Goal: Check status: Check status

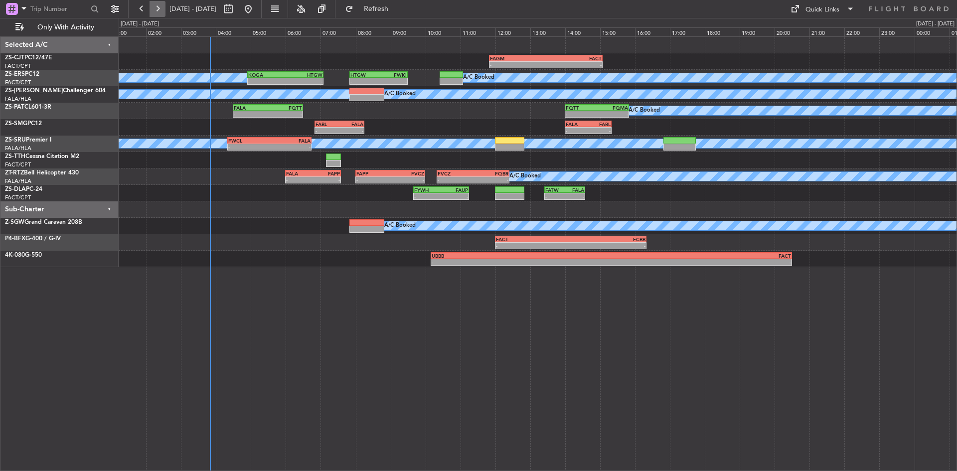
drag, startPoint x: 0, startPoint y: 0, endPoint x: 151, endPoint y: 13, distance: 151.1
click at [151, 13] on button at bounding box center [158, 9] width 16 height 16
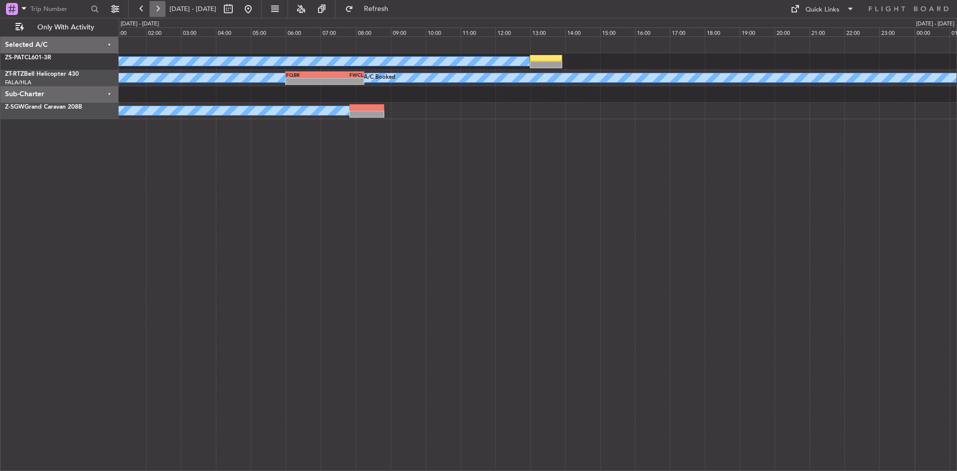
click at [151, 13] on button at bounding box center [158, 9] width 16 height 16
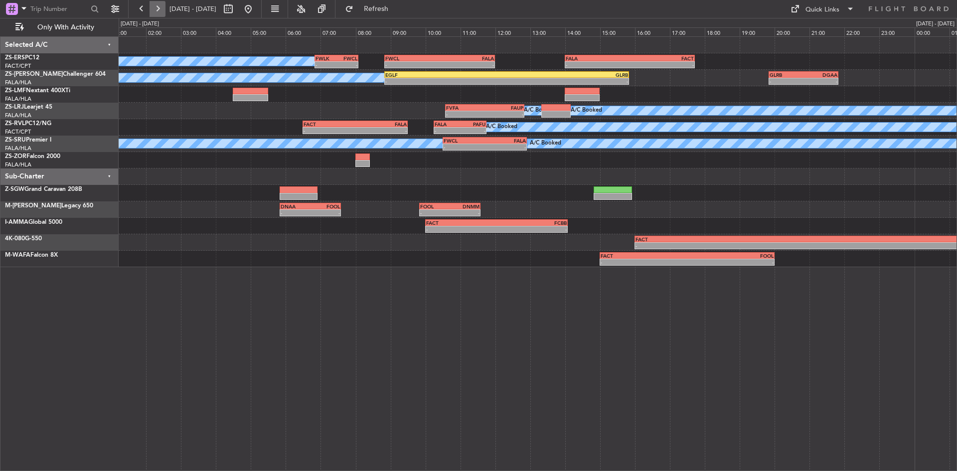
click at [152, 2] on button at bounding box center [158, 9] width 16 height 16
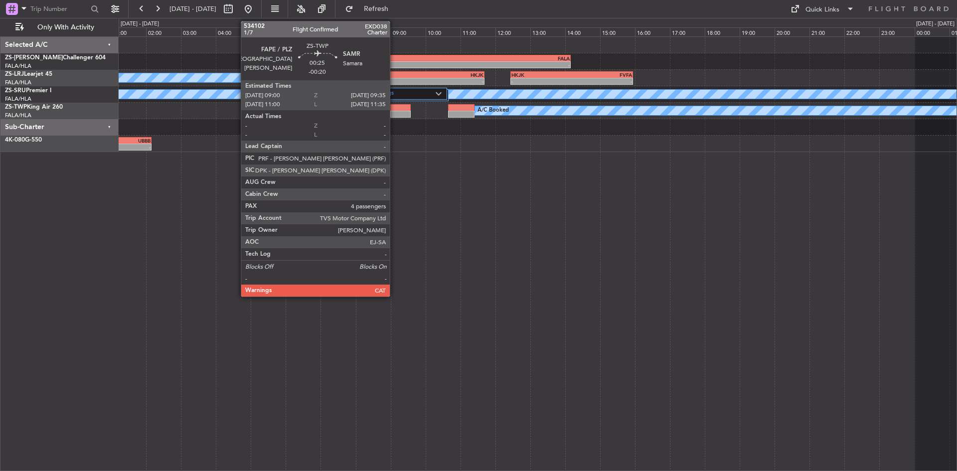
click at [394, 110] on div at bounding box center [400, 107] width 20 height 7
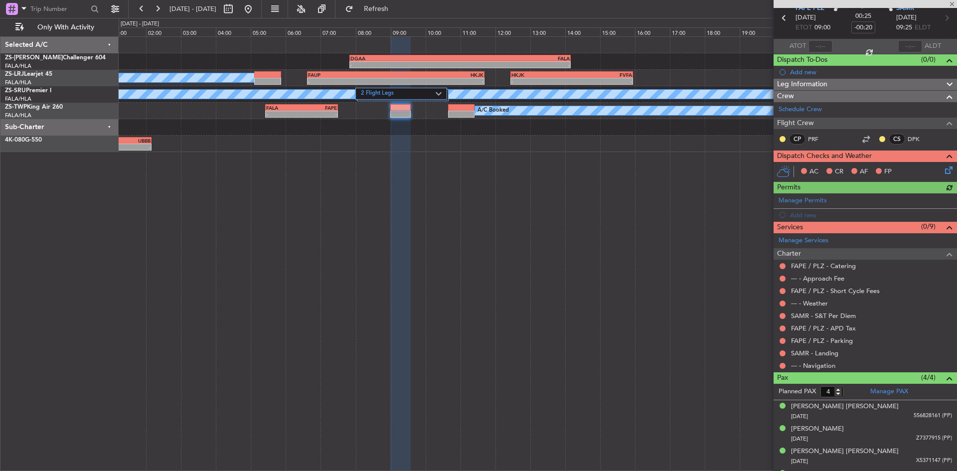
scroll to position [62, 0]
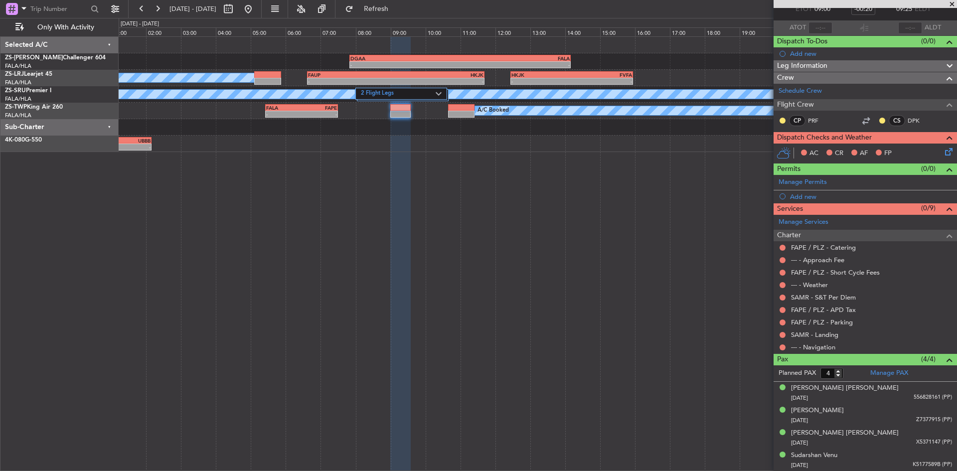
click at [952, 4] on span at bounding box center [952, 4] width 10 height 9
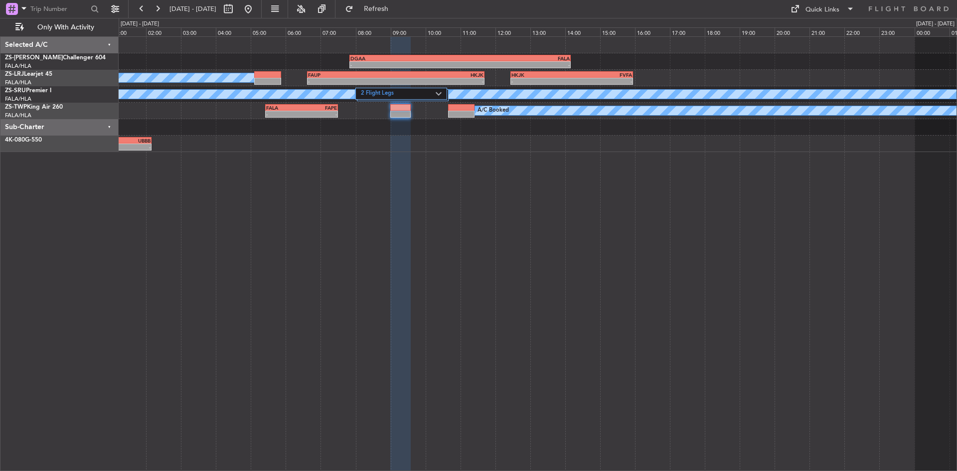
type input "0"
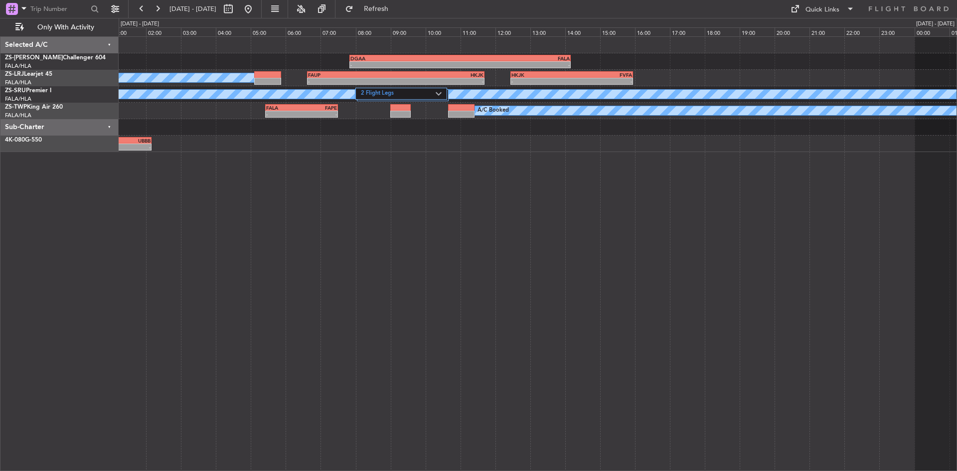
scroll to position [0, 0]
click at [256, 8] on button at bounding box center [248, 9] width 16 height 16
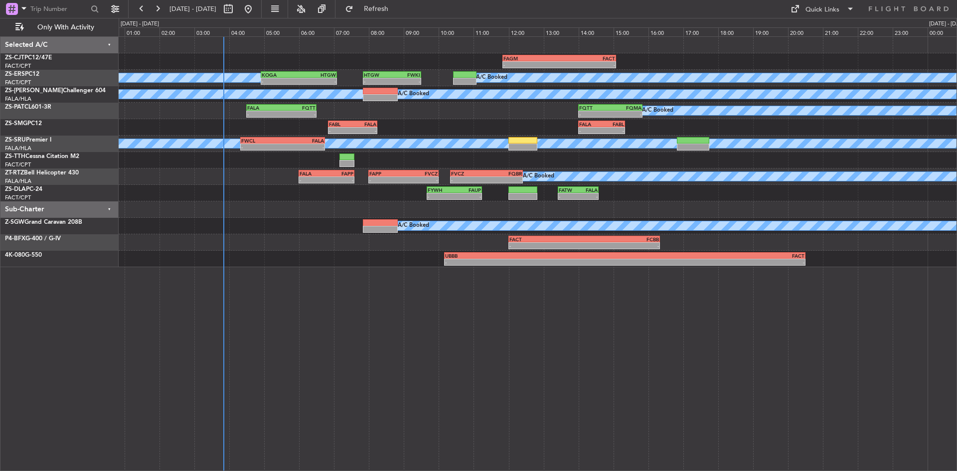
click at [147, 123] on div "- - FAGM 11:50 Z FACT 15:05 Z A/C Booked A/C Booked HTGW 07:50 Z FWKI 09:30 Z -…" at bounding box center [538, 152] width 838 height 230
click at [142, 2] on button at bounding box center [142, 9] width 16 height 16
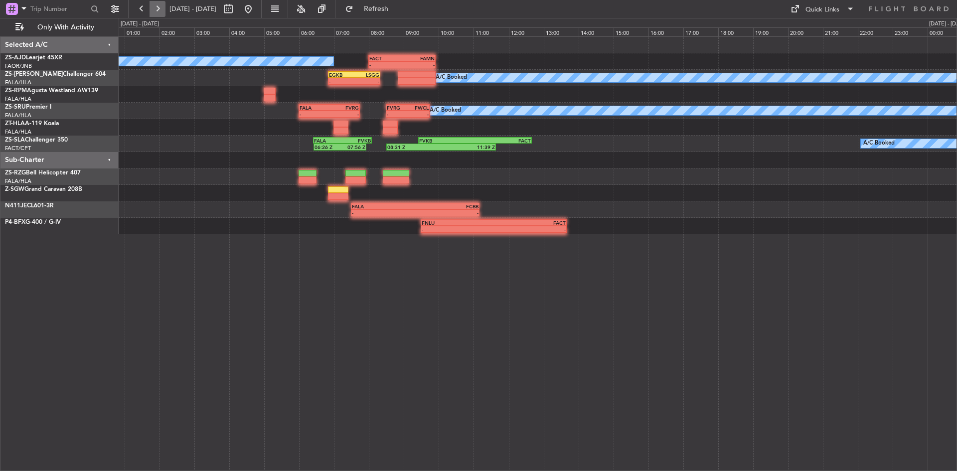
click at [152, 3] on button at bounding box center [158, 9] width 16 height 16
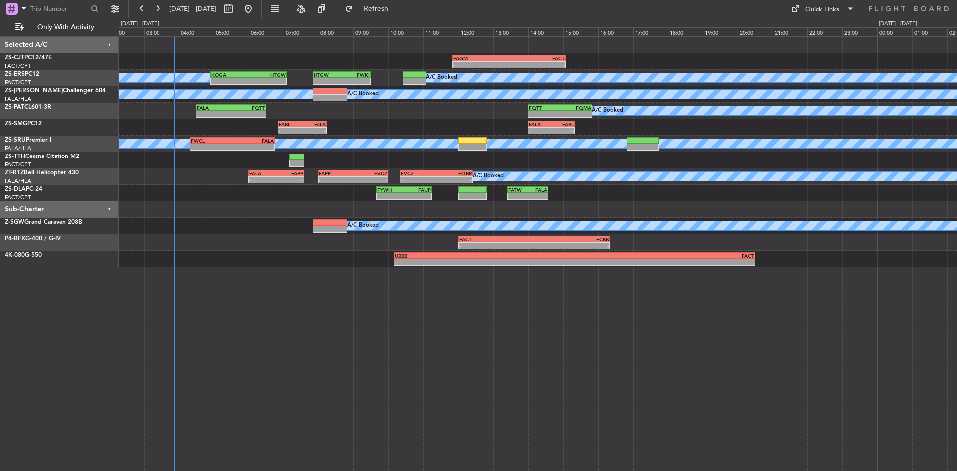
click at [220, 236] on div "- - FAGM 11:50 Z FACT 15:05 Z A/C Booked A/C Booked - - KOGA 04:55 Z HTGW 07:05…" at bounding box center [538, 152] width 838 height 230
click at [159, 8] on button at bounding box center [158, 9] width 16 height 16
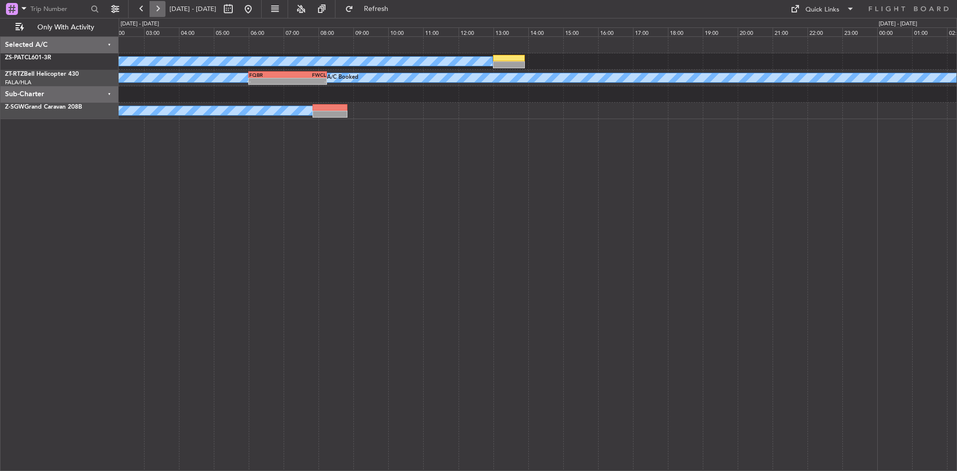
click at [157, 14] on button at bounding box center [158, 9] width 16 height 16
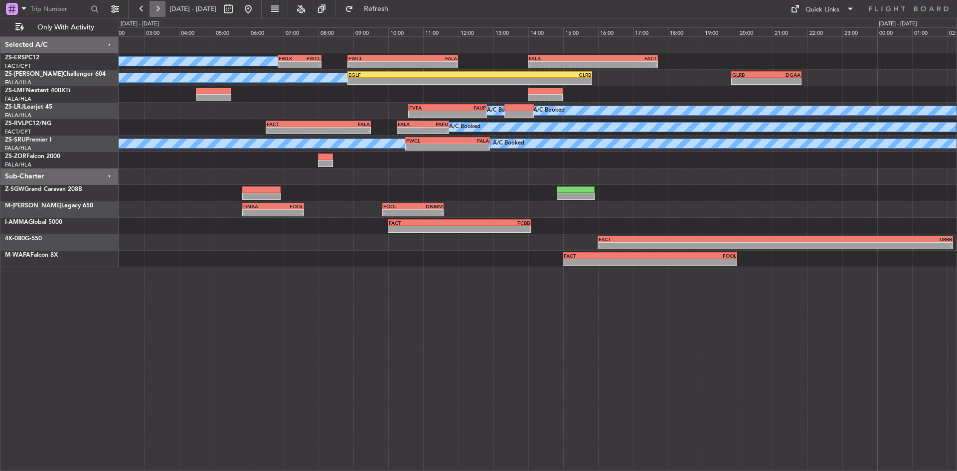
click at [155, 7] on button at bounding box center [158, 9] width 16 height 16
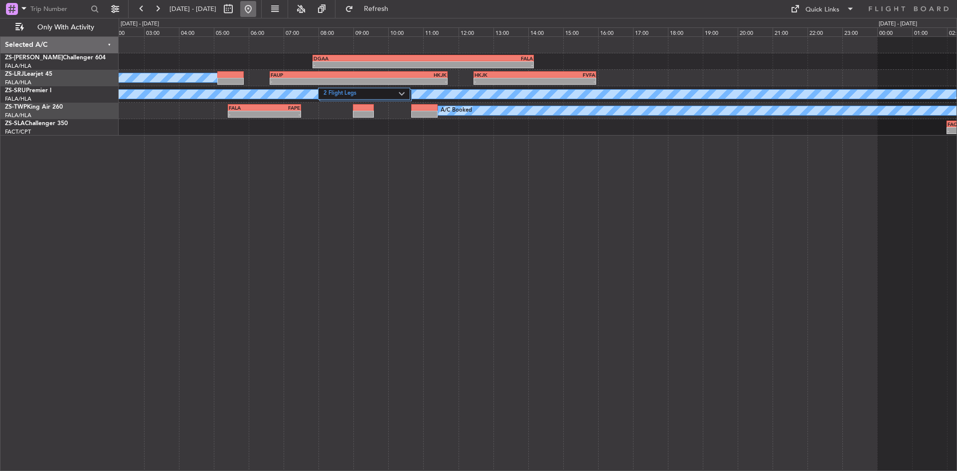
click at [256, 10] on button at bounding box center [248, 9] width 16 height 16
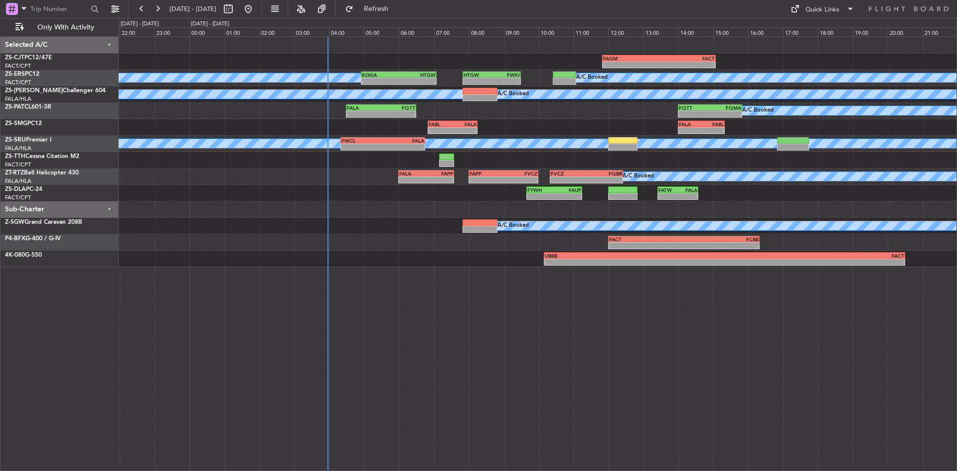
click at [185, 297] on div "- - FAGM 11:50 Z FACT 15:05 Z A/C Booked A/C Booked HTGW 07:50 Z FWKI 09:30 Z -…" at bounding box center [538, 253] width 838 height 435
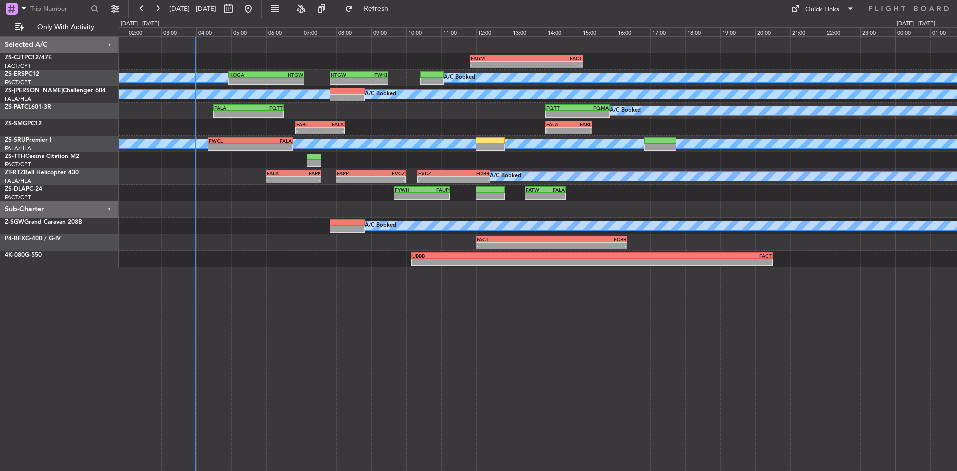
click at [226, 342] on div "- - FAGM 11:50 Z FACT 15:05 Z A/C Booked A/C Booked HTGW 07:50 Z FWKI 09:30 Z -…" at bounding box center [538, 253] width 838 height 435
click at [220, 226] on div "A/C Booked" at bounding box center [538, 226] width 838 height 16
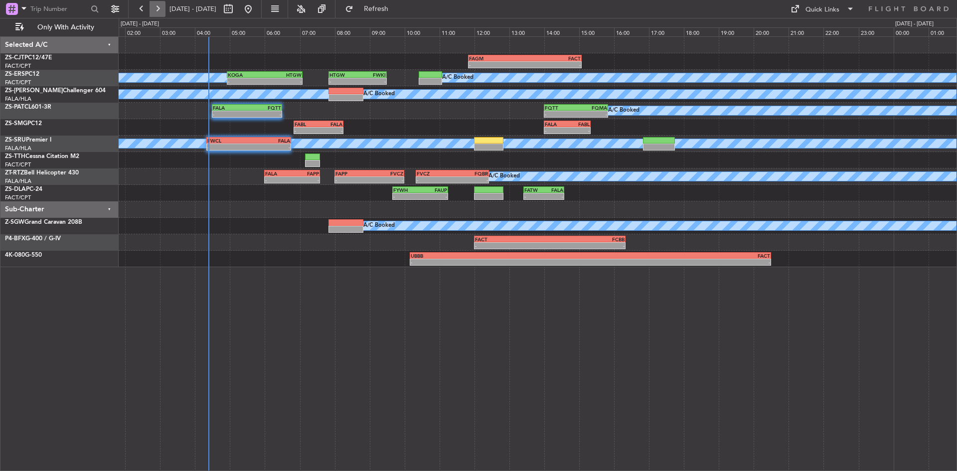
click at [162, 14] on button at bounding box center [158, 9] width 16 height 16
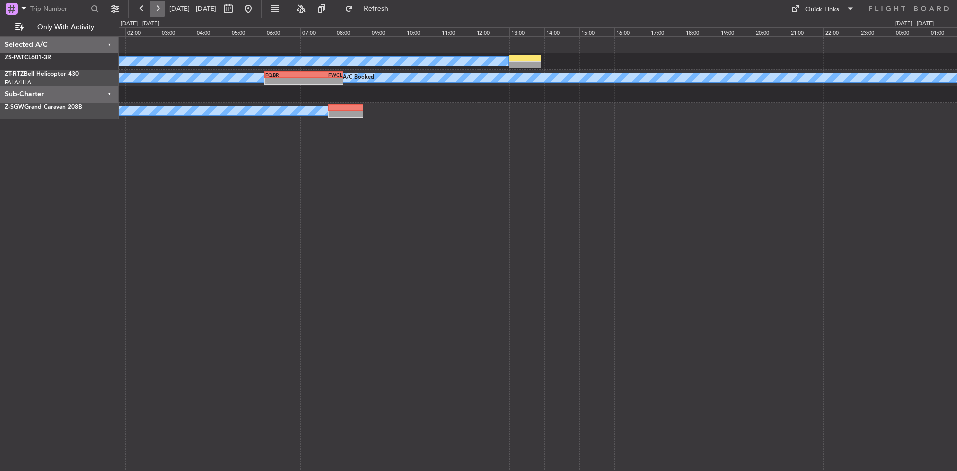
click at [160, 6] on button at bounding box center [158, 9] width 16 height 16
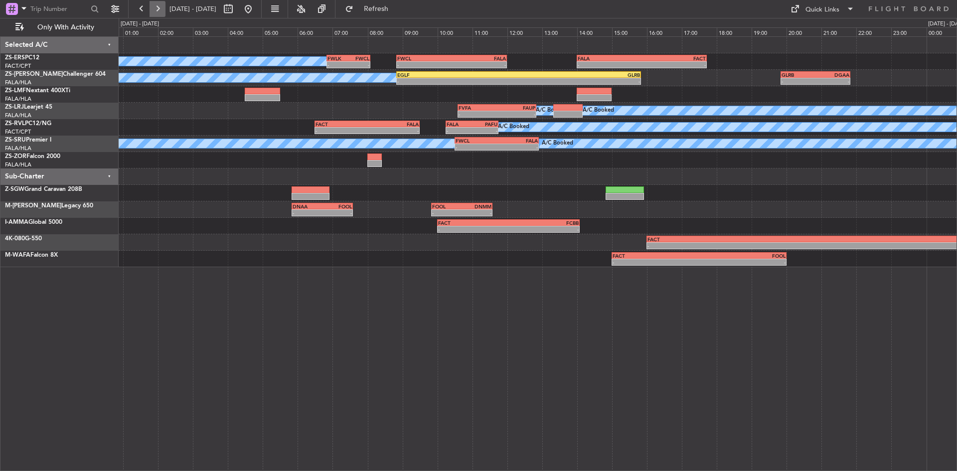
click at [160, 6] on button at bounding box center [158, 9] width 16 height 16
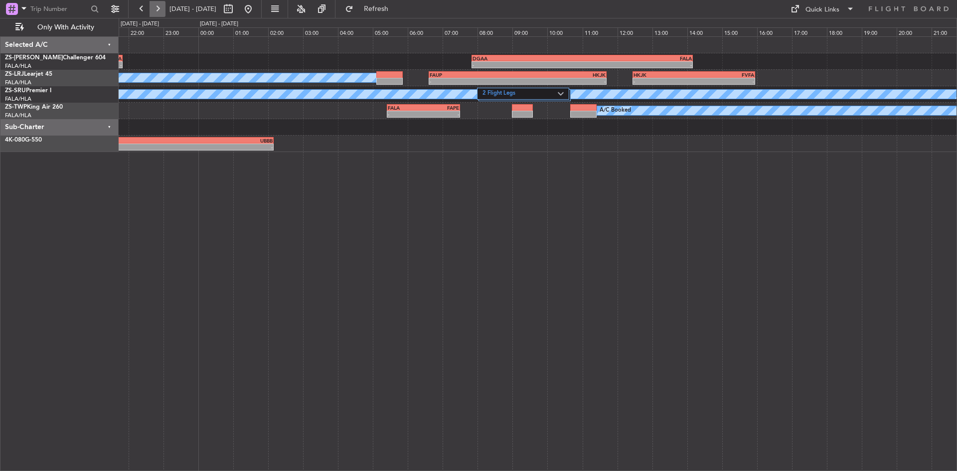
click at [160, 6] on button at bounding box center [158, 9] width 16 height 16
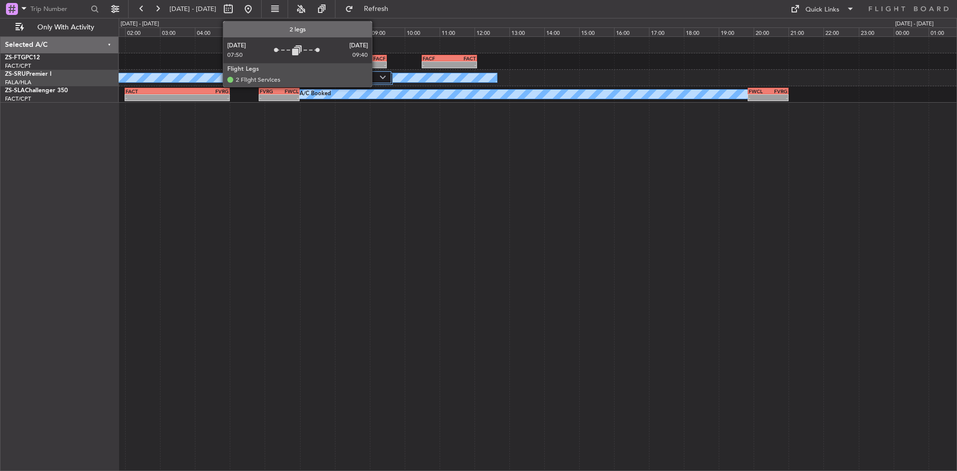
click at [376, 76] on label "2 Flight Legs" at bounding box center [357, 77] width 46 height 8
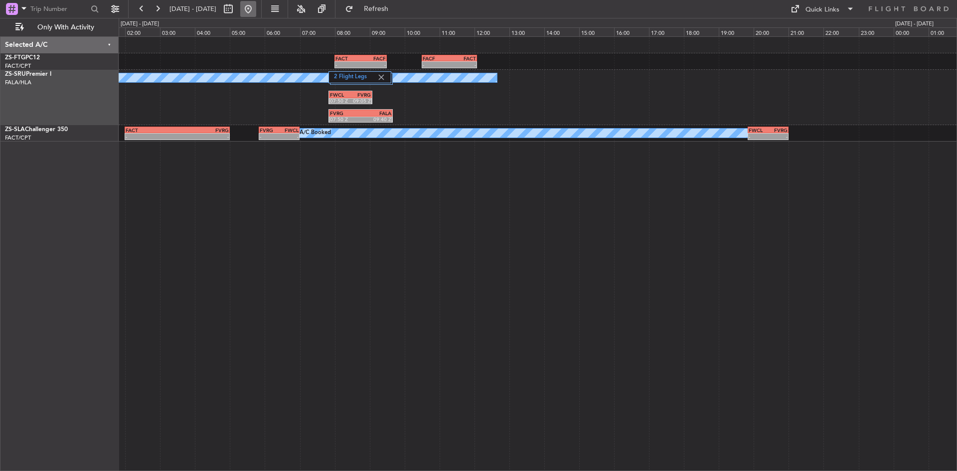
click at [256, 12] on button at bounding box center [248, 9] width 16 height 16
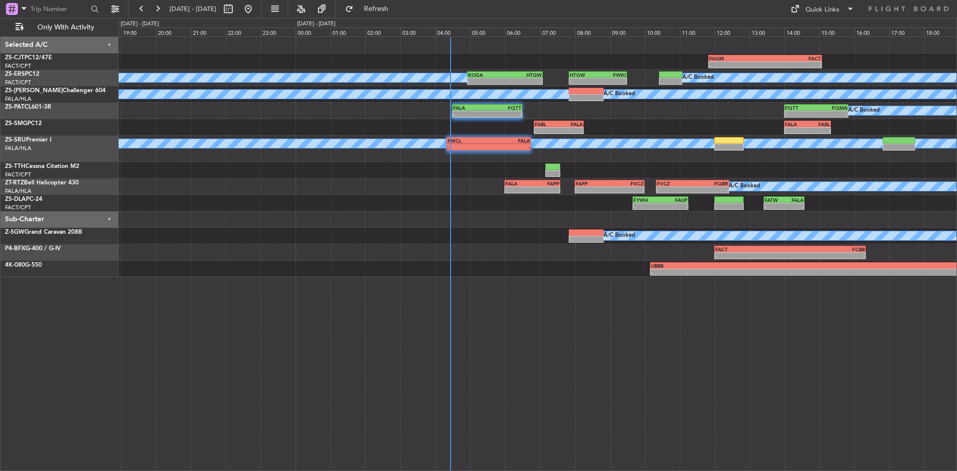
click at [600, 173] on div at bounding box center [538, 170] width 838 height 16
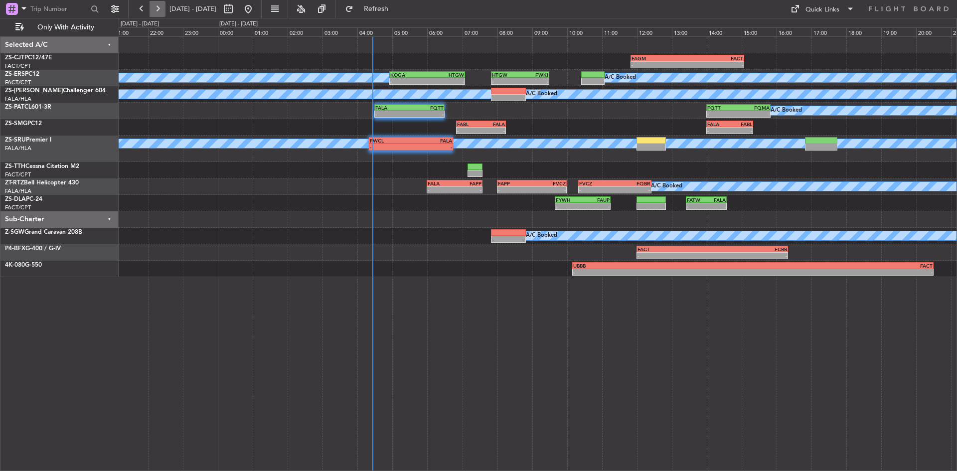
click at [154, 5] on button at bounding box center [158, 9] width 16 height 16
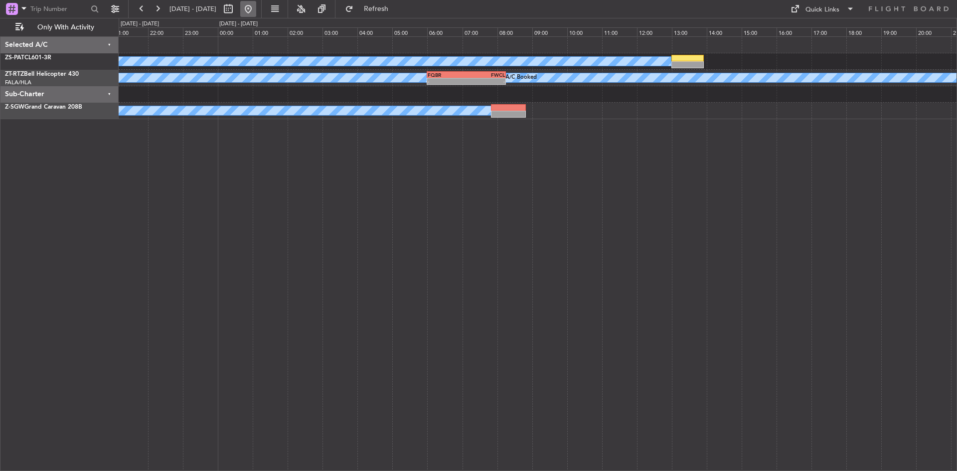
click at [256, 11] on button at bounding box center [248, 9] width 16 height 16
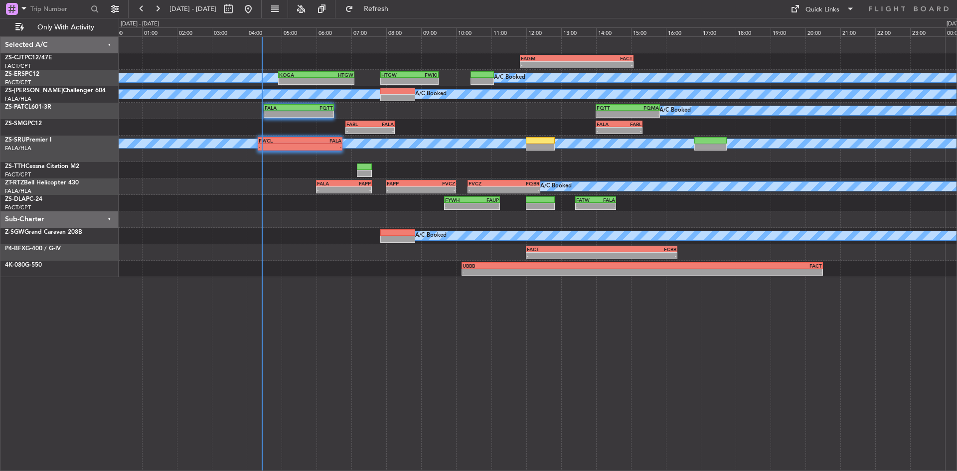
click at [48, 152] on div "- - FAGM 11:50 Z FACT 15:05 Z A/C Booked A/C Booked HTGW 07:50 Z FWKI 09:30 Z -…" at bounding box center [478, 244] width 957 height 453
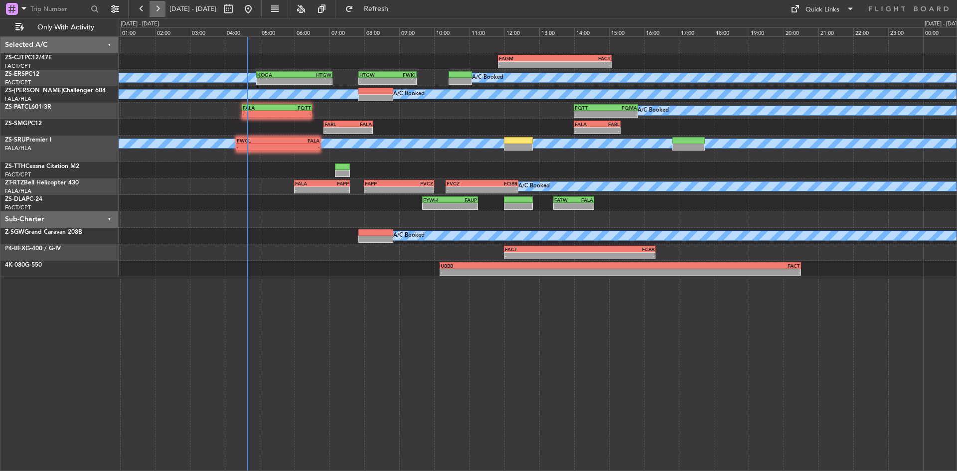
click at [154, 4] on button at bounding box center [158, 9] width 16 height 16
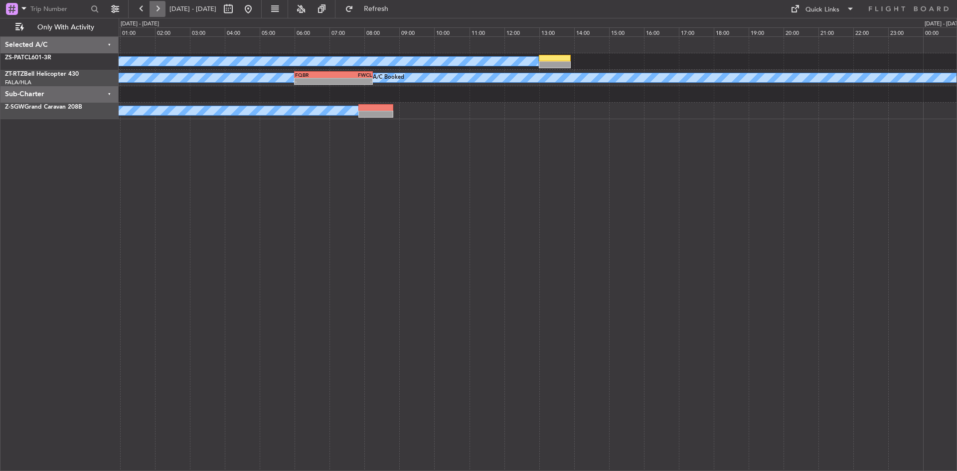
click at [154, 14] on button at bounding box center [158, 9] width 16 height 16
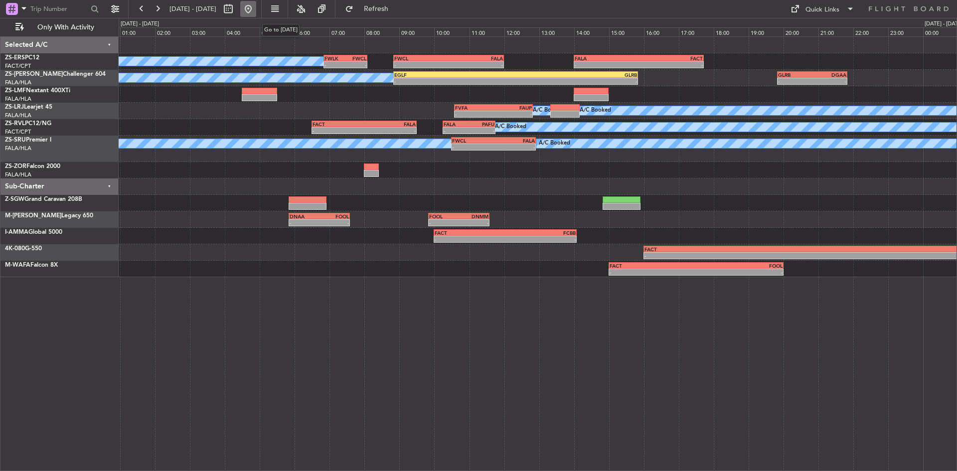
click at [256, 10] on button at bounding box center [248, 9] width 16 height 16
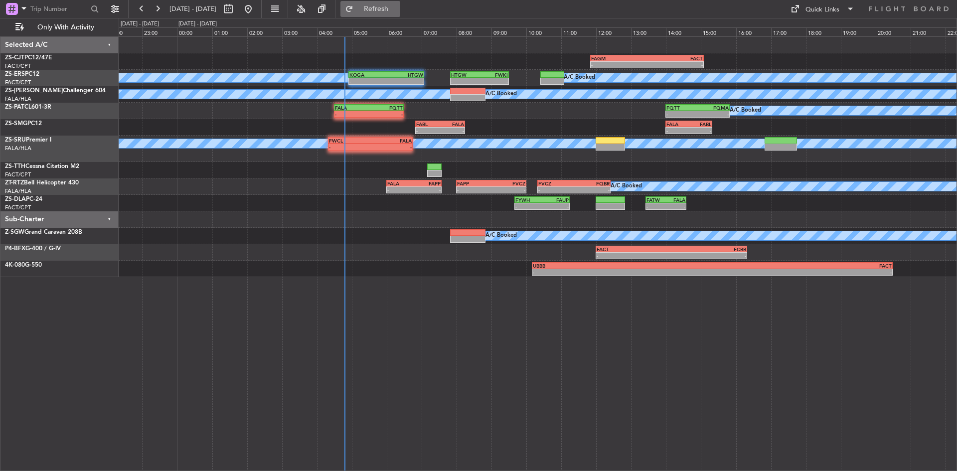
click at [394, 12] on span "Refresh" at bounding box center [376, 8] width 42 height 7
click at [159, 11] on button at bounding box center [158, 9] width 16 height 16
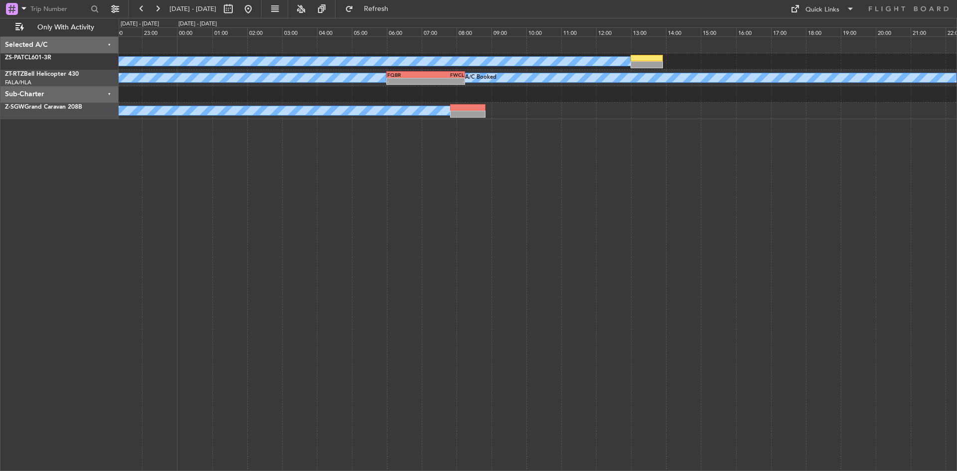
click at [338, 168] on div "A/C Booked A/C Booked A/C Booked - - FQBR 06:00 Z FWCL 08:15 Z A/C Booked A/C B…" at bounding box center [538, 253] width 838 height 435
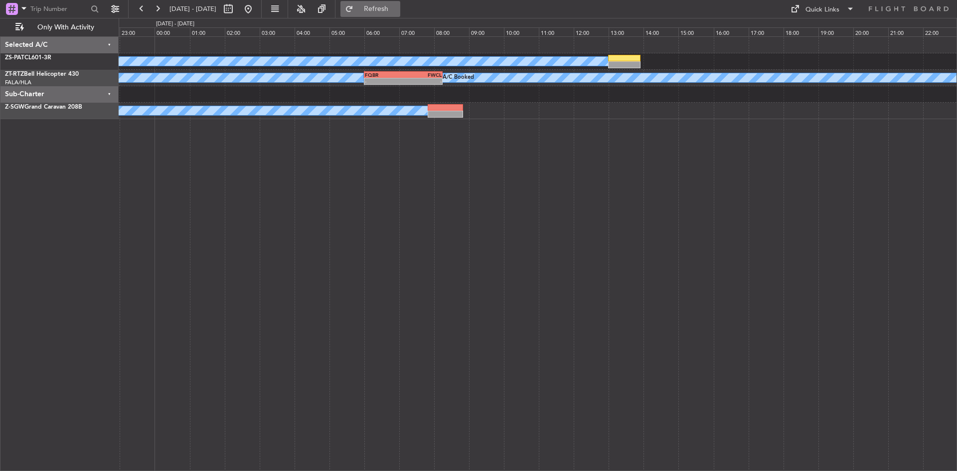
click at [397, 9] on span "Refresh" at bounding box center [376, 8] width 42 height 7
click at [155, 11] on button at bounding box center [158, 9] width 16 height 16
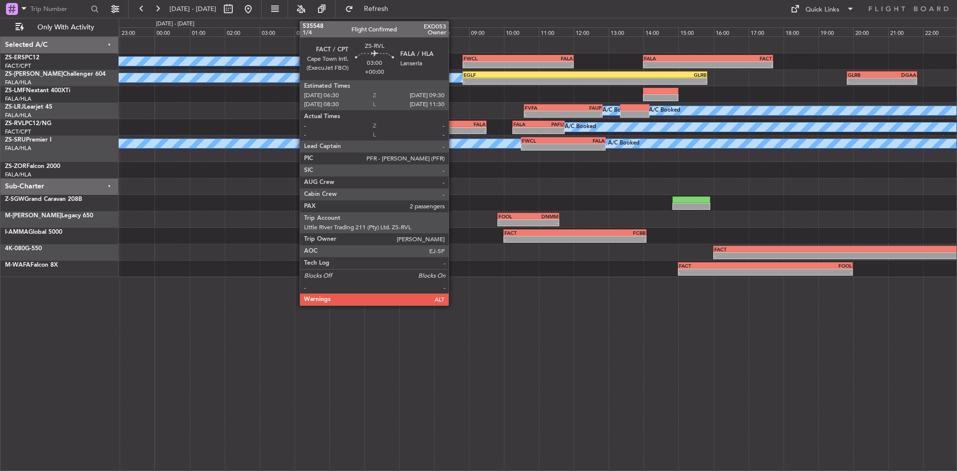
click at [453, 127] on div "FACT 06:30 Z FALA 09:30 Z" at bounding box center [433, 124] width 105 height 7
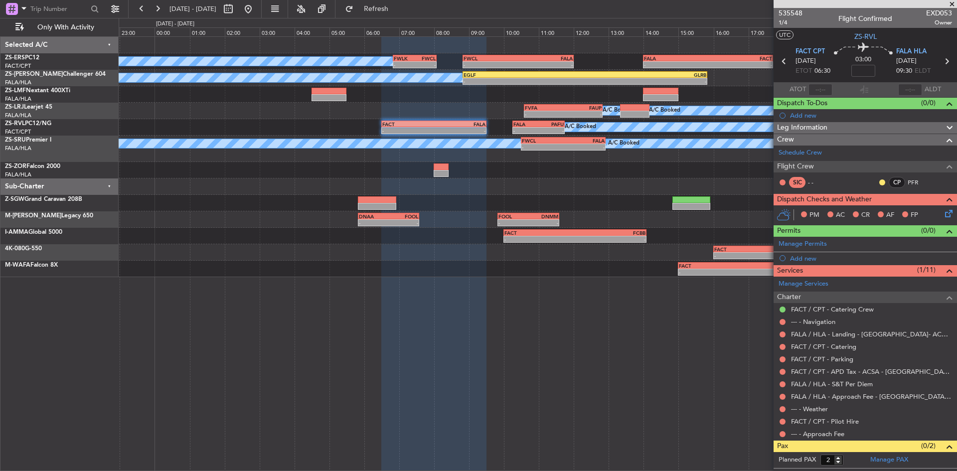
click at [948, 3] on span at bounding box center [952, 4] width 10 height 9
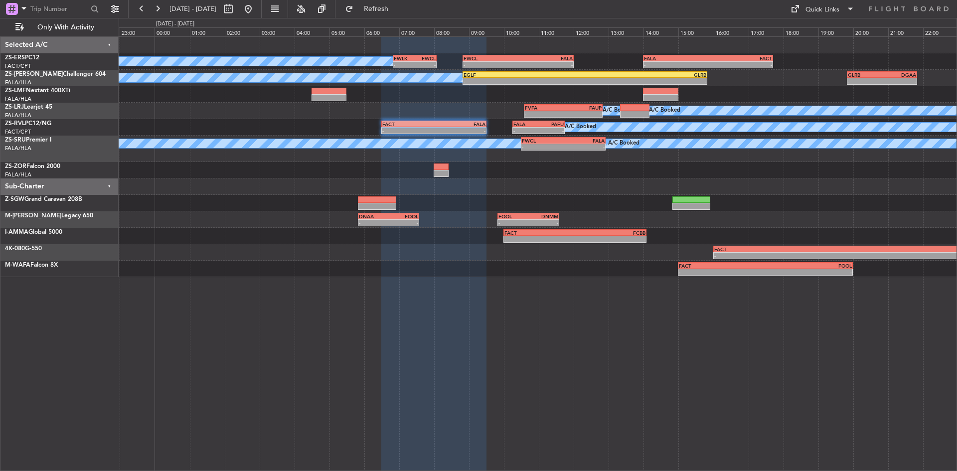
type input "0"
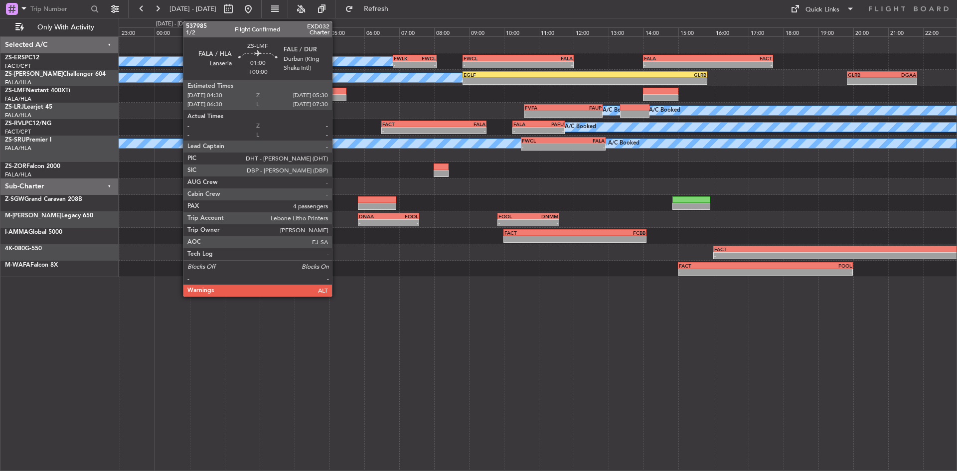
click at [336, 95] on div at bounding box center [328, 97] width 35 height 7
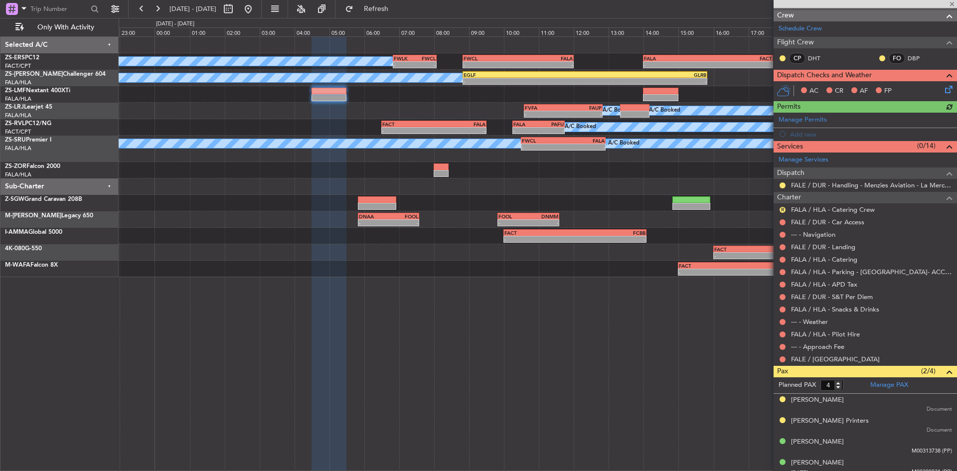
scroll to position [132, 0]
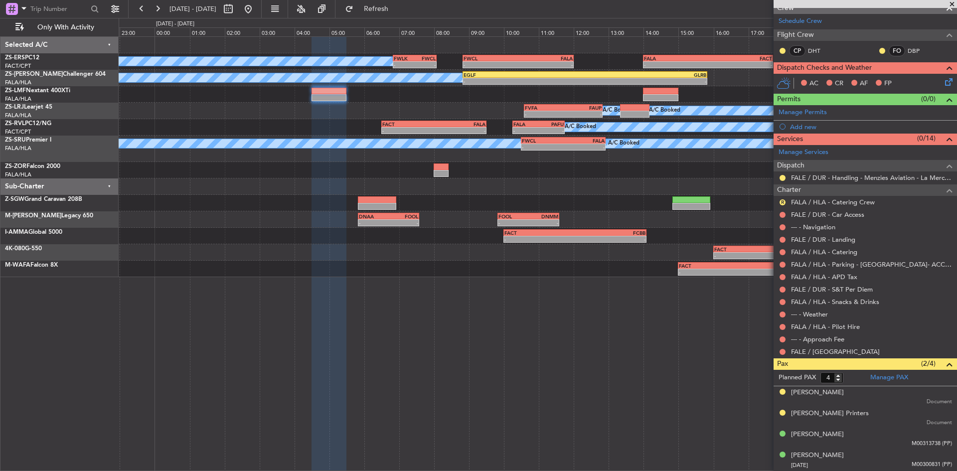
drag, startPoint x: 952, startPoint y: 2, endPoint x: 884, endPoint y: 16, distance: 70.3
click at [953, 2] on span at bounding box center [952, 4] width 10 height 9
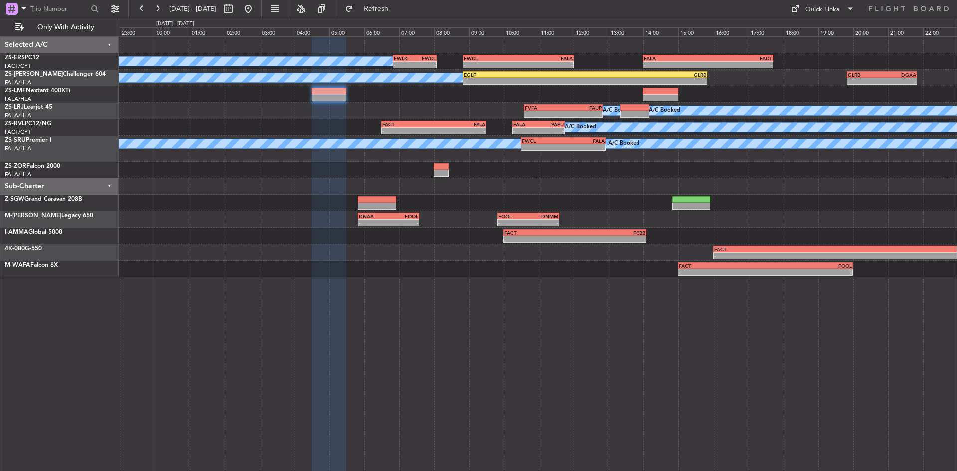
type input "0"
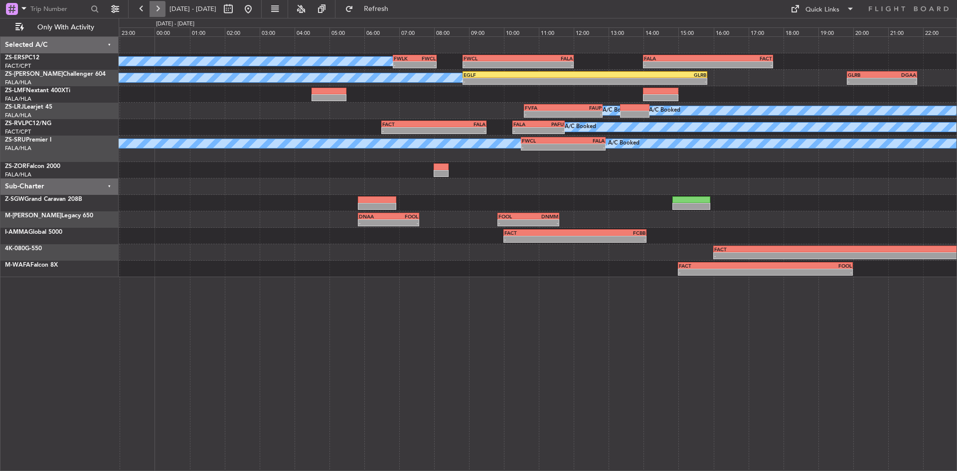
click at [157, 4] on button at bounding box center [158, 9] width 16 height 16
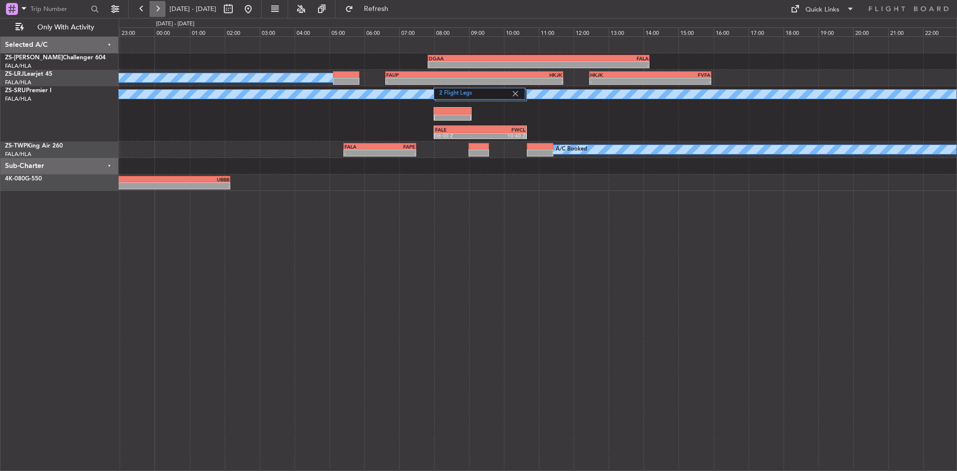
click at [165, 8] on button at bounding box center [158, 9] width 16 height 16
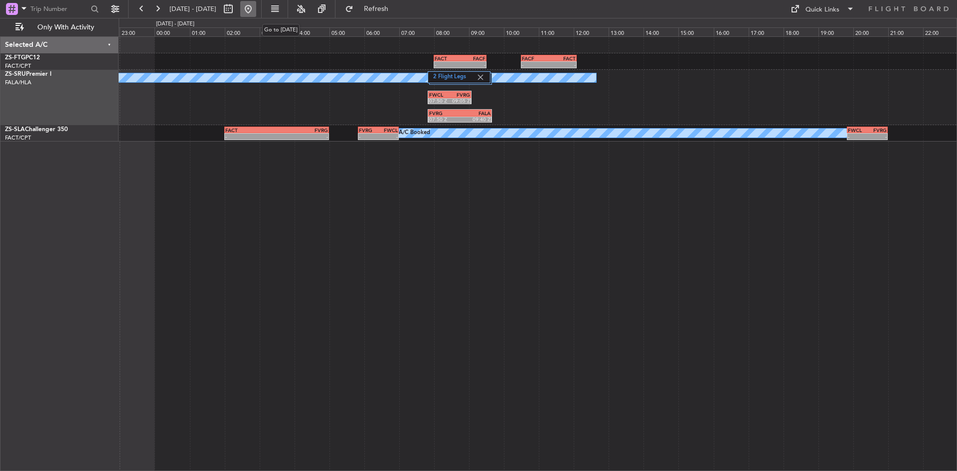
click at [256, 10] on button at bounding box center [248, 9] width 16 height 16
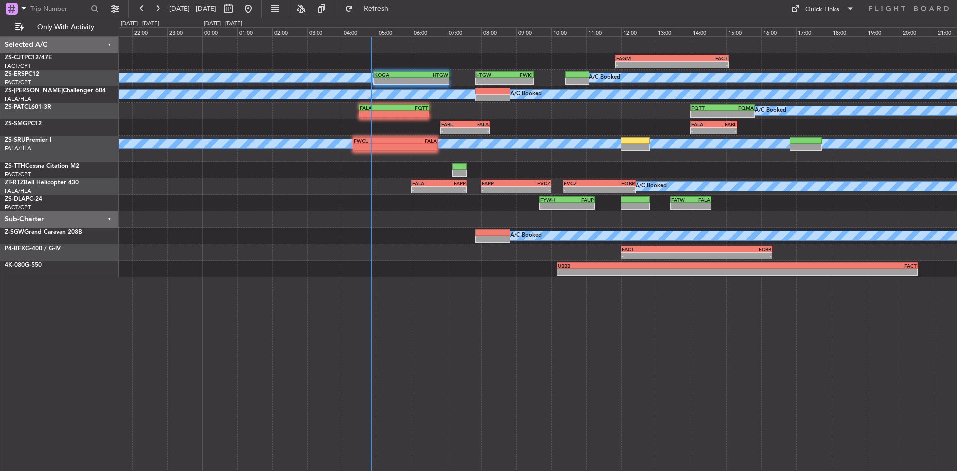
click at [236, 133] on div "- - FALA 14:00 Z FABL 15:20 Z FABL 06:50 Z FALA 08:15 Z - -" at bounding box center [538, 127] width 838 height 16
click at [159, 13] on button at bounding box center [158, 9] width 16 height 16
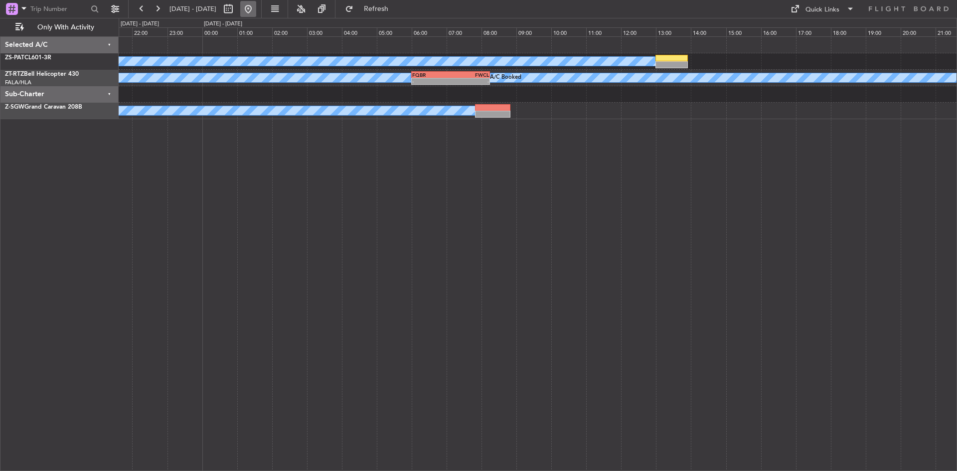
click at [256, 14] on button at bounding box center [248, 9] width 16 height 16
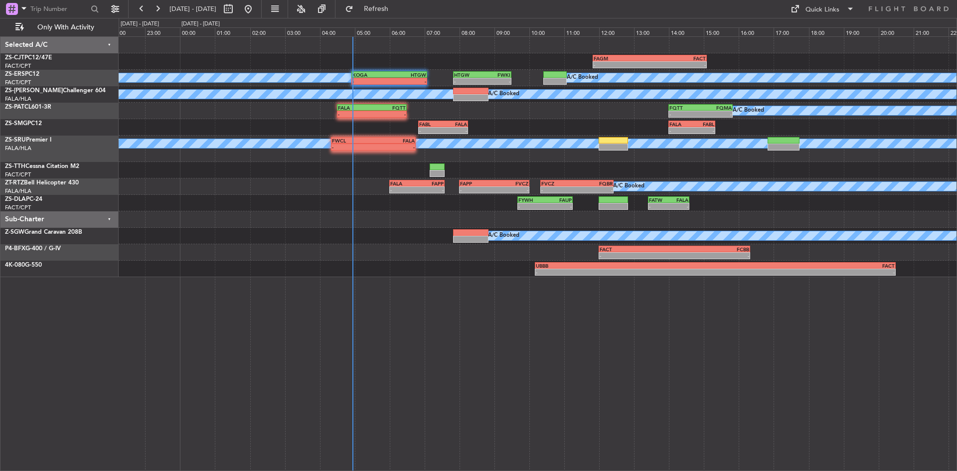
click at [161, 290] on div "- - FAGM 11:50 Z FACT 15:05 Z A/C Booked A/C Booked A/C Booked A/C Booked - - K…" at bounding box center [538, 253] width 838 height 435
click at [400, 3] on button "Refresh" at bounding box center [370, 9] width 60 height 16
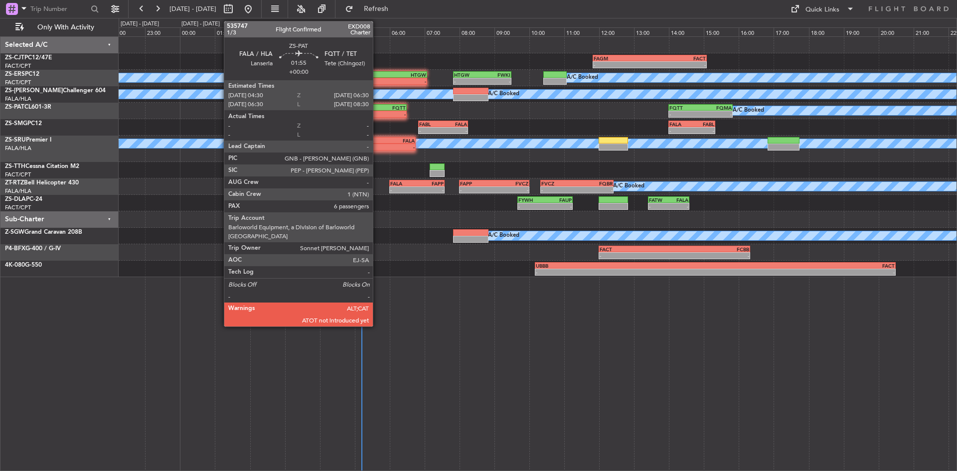
click at [377, 114] on div "-" at bounding box center [389, 114] width 34 height 6
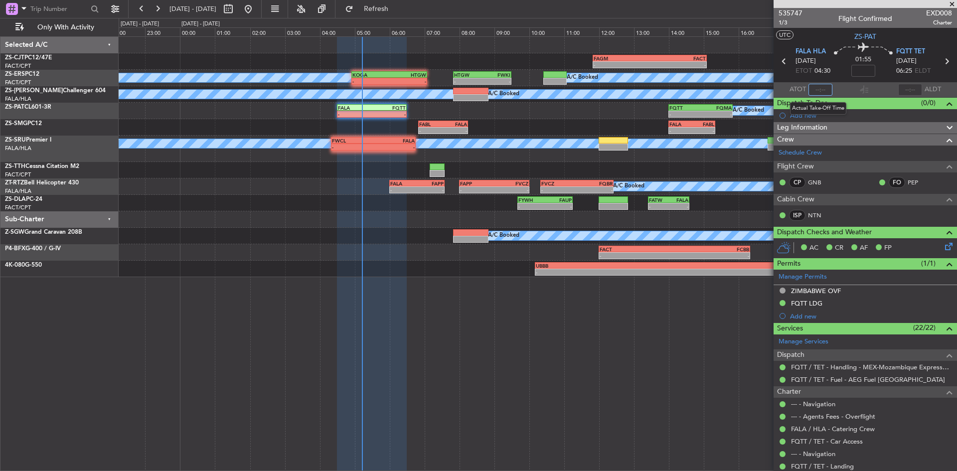
click at [820, 91] on input "text" at bounding box center [820, 90] width 24 height 12
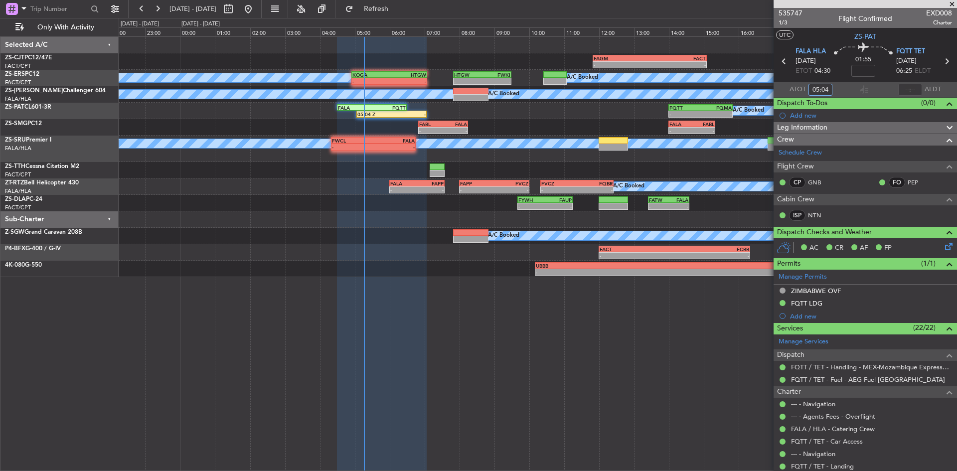
type input "05:04"
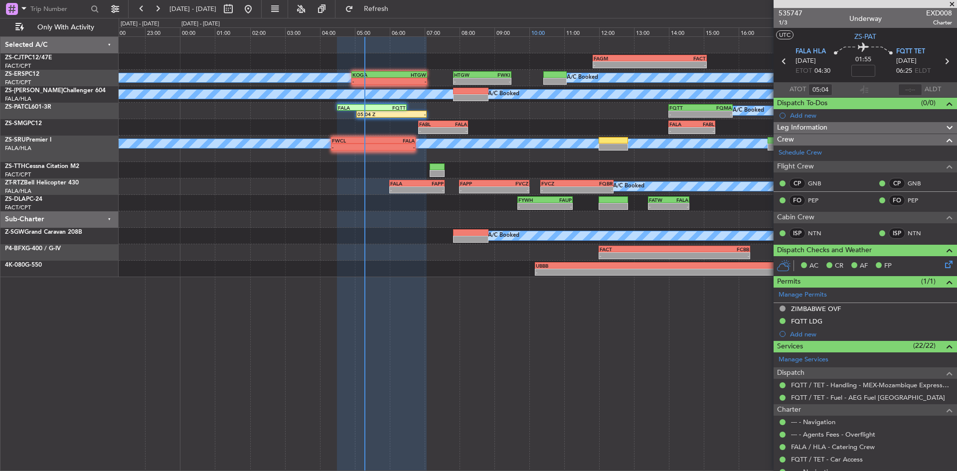
drag, startPoint x: 950, startPoint y: 7, endPoint x: 561, endPoint y: 33, distance: 390.1
click at [950, 7] on span at bounding box center [952, 4] width 10 height 9
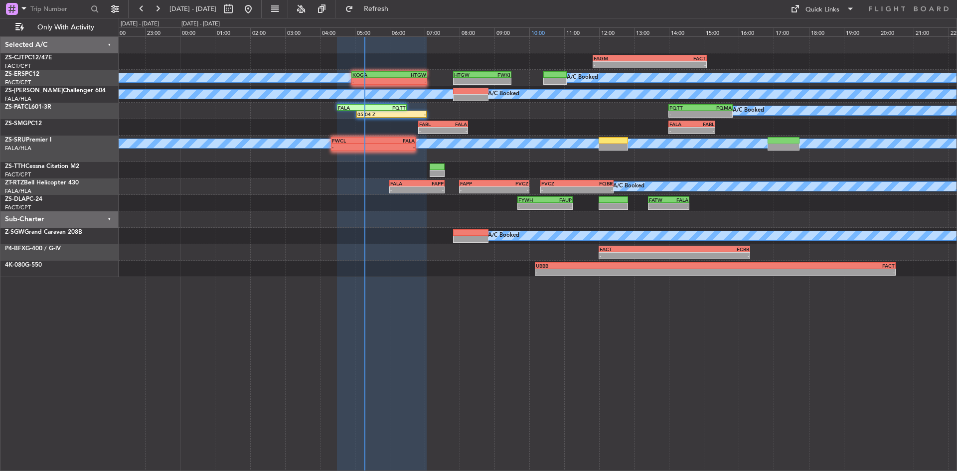
type input "0"
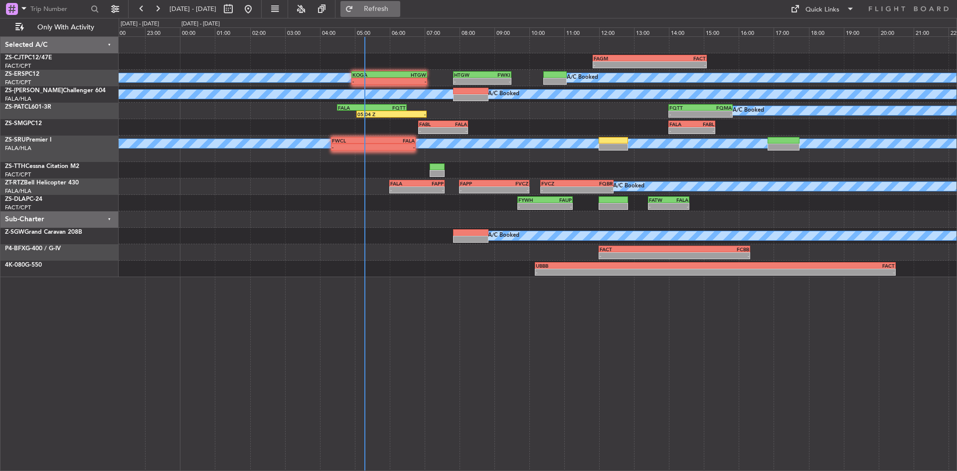
click at [397, 6] on span "Refresh" at bounding box center [376, 8] width 42 height 7
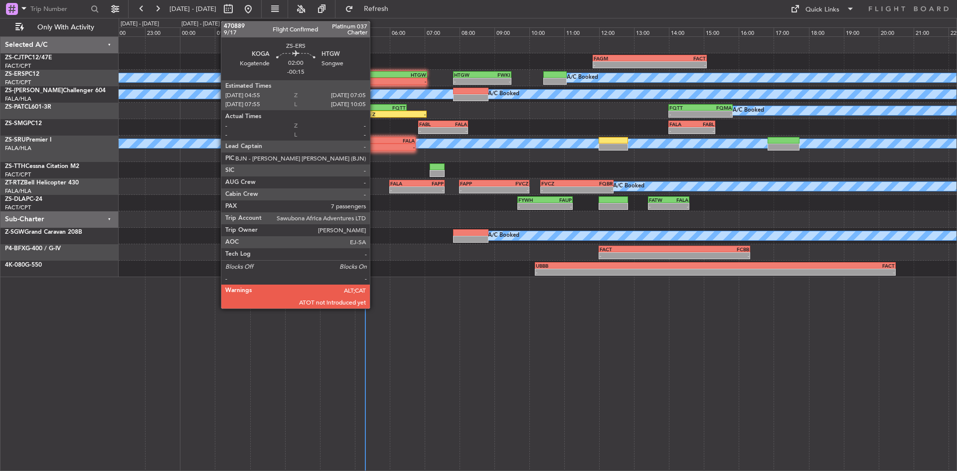
click at [374, 79] on div "-" at bounding box center [370, 81] width 37 height 6
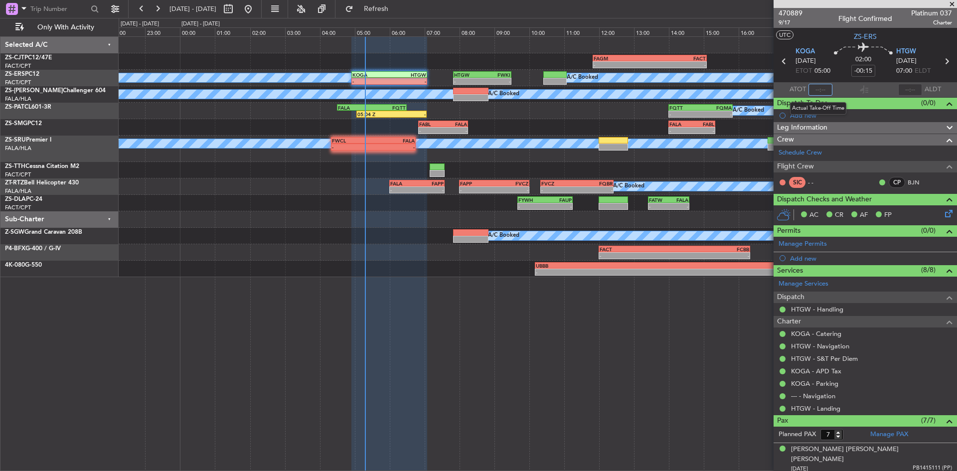
click at [817, 89] on input "text" at bounding box center [820, 90] width 24 height 12
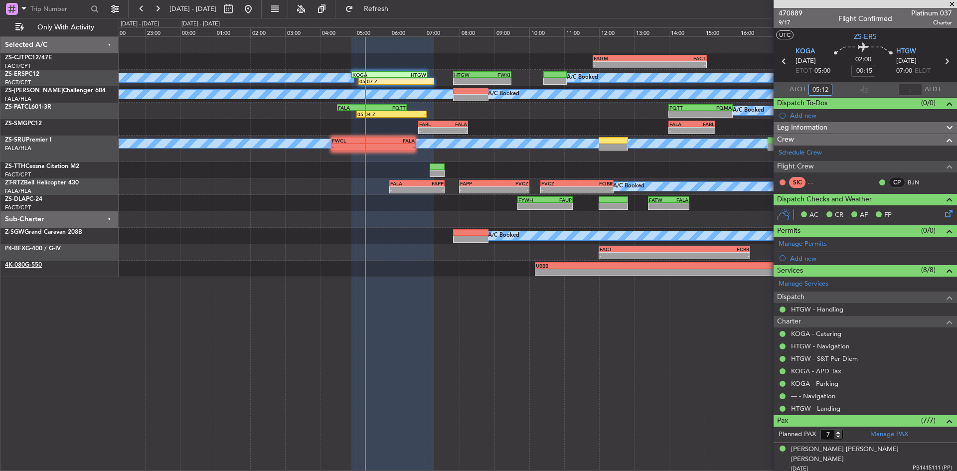
type input "05:12"
click at [953, 3] on span at bounding box center [952, 4] width 10 height 9
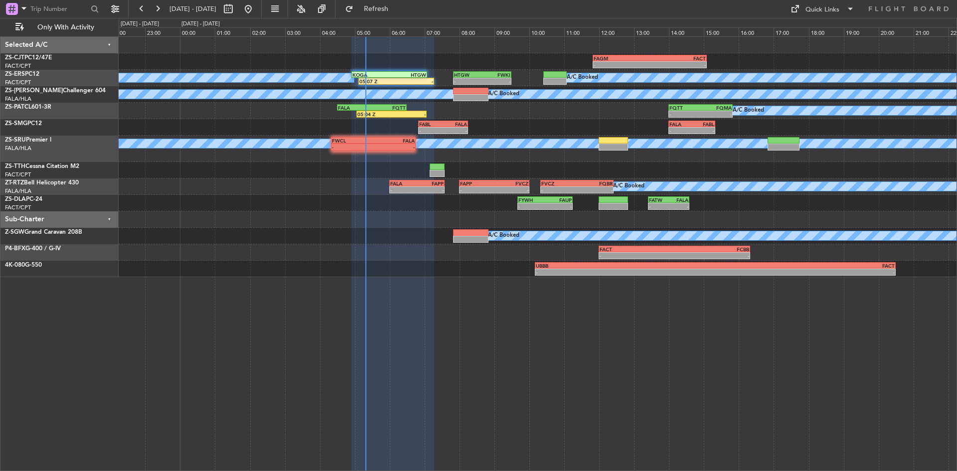
type input "0"
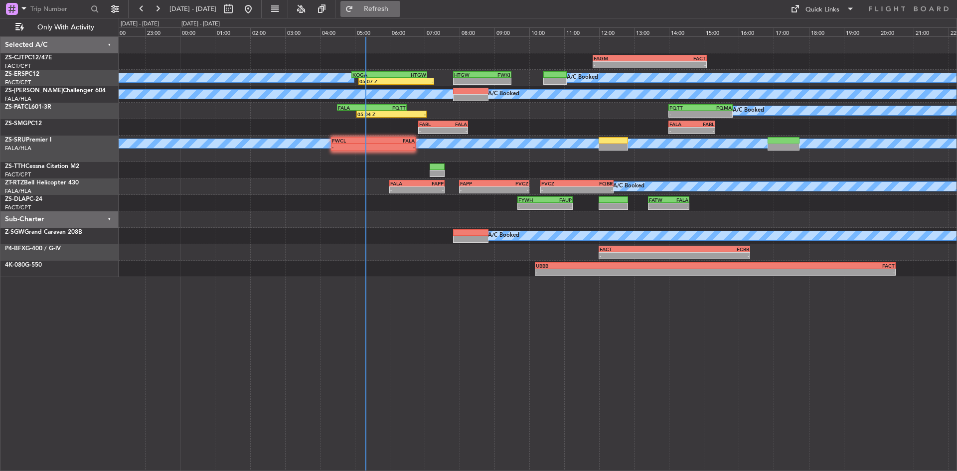
click at [397, 7] on span "Refresh" at bounding box center [376, 8] width 42 height 7
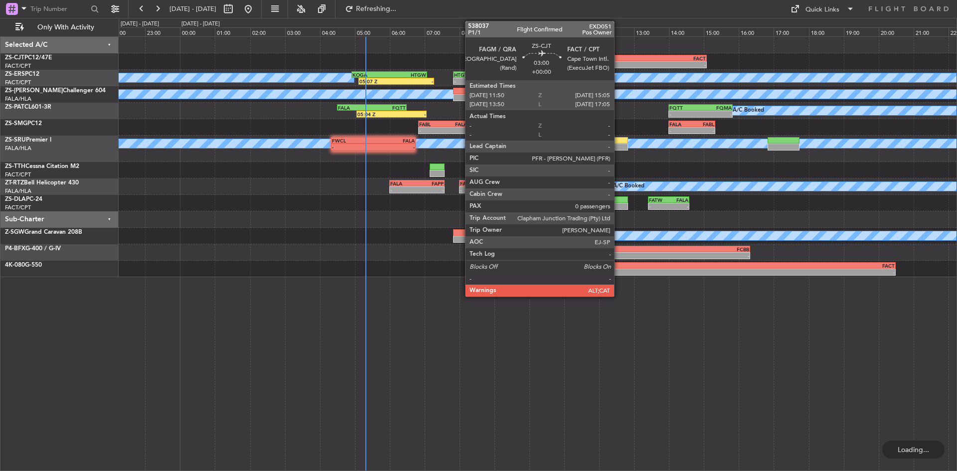
click at [618, 62] on div "-" at bounding box center [622, 65] width 56 height 6
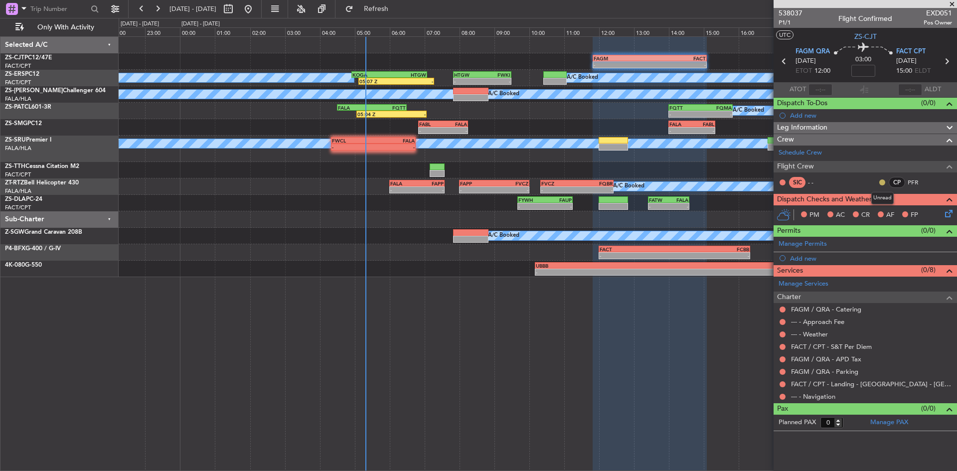
click at [884, 182] on button at bounding box center [882, 182] width 6 height 6
click at [877, 211] on span "Acknowledged" at bounding box center [885, 211] width 44 height 10
click at [781, 395] on button at bounding box center [782, 397] width 6 height 6
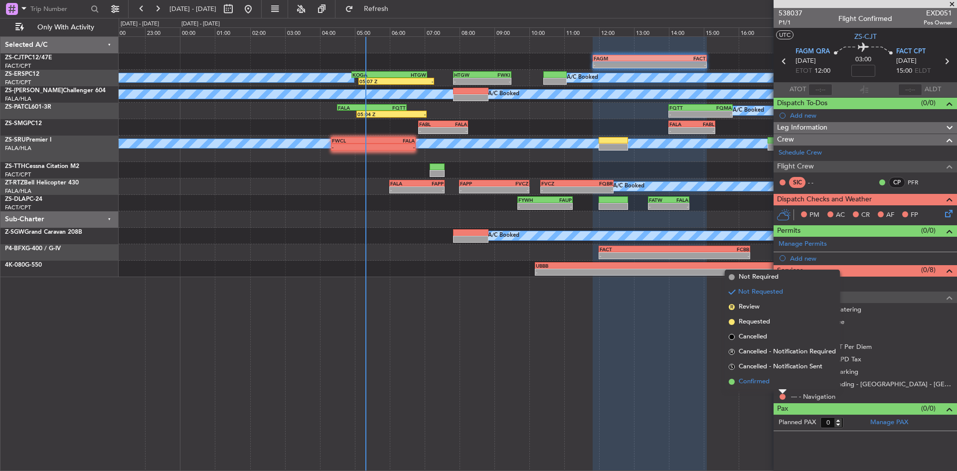
click at [775, 381] on li "Confirmed" at bounding box center [782, 381] width 115 height 15
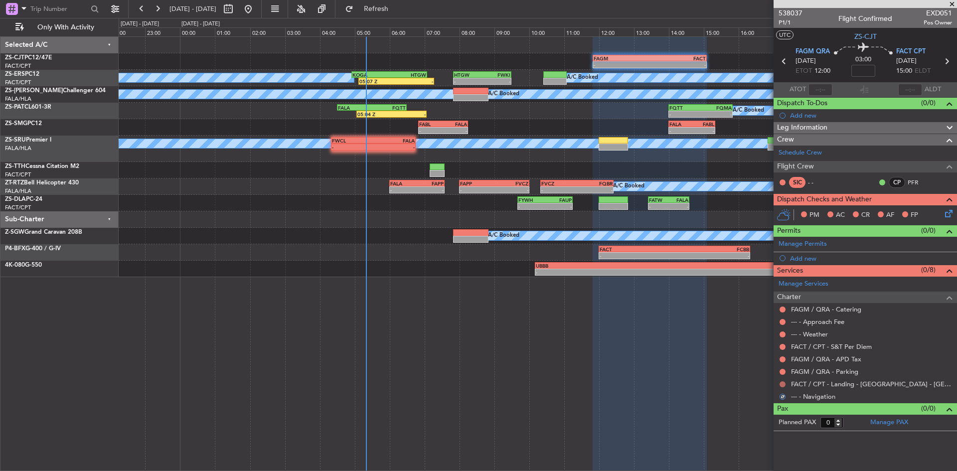
click at [784, 381] on button at bounding box center [782, 384] width 6 height 6
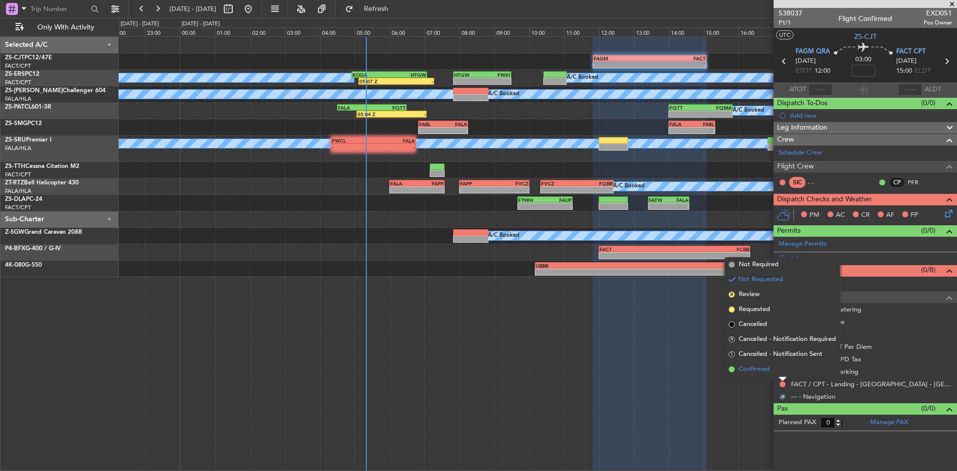
click at [779, 372] on li "Confirmed" at bounding box center [782, 369] width 115 height 15
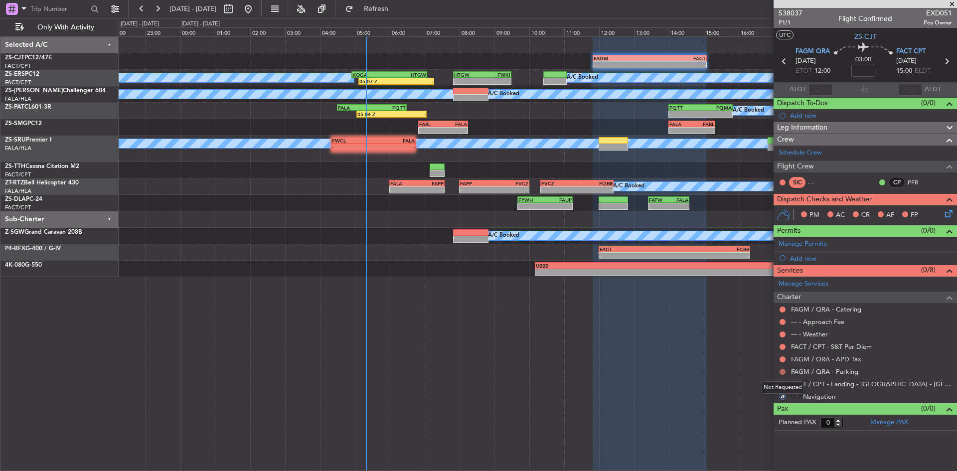
click at [782, 372] on button at bounding box center [782, 372] width 6 height 6
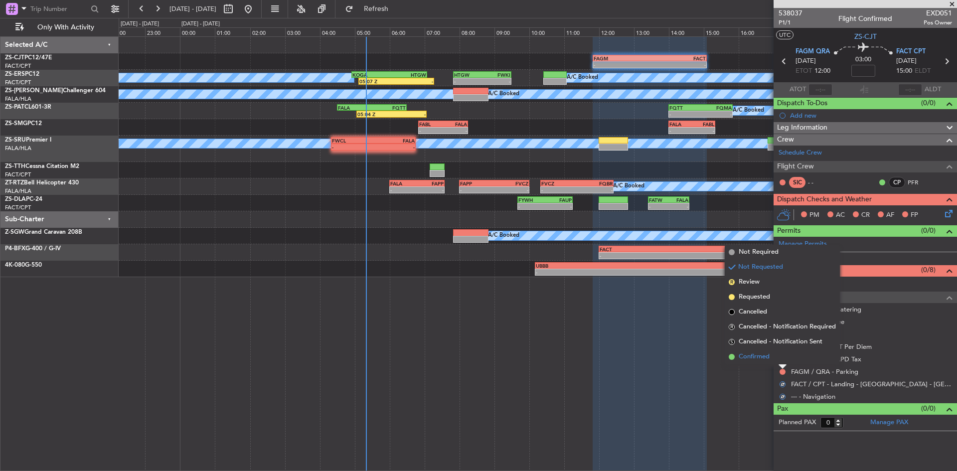
click at [781, 360] on li "Confirmed" at bounding box center [782, 356] width 115 height 15
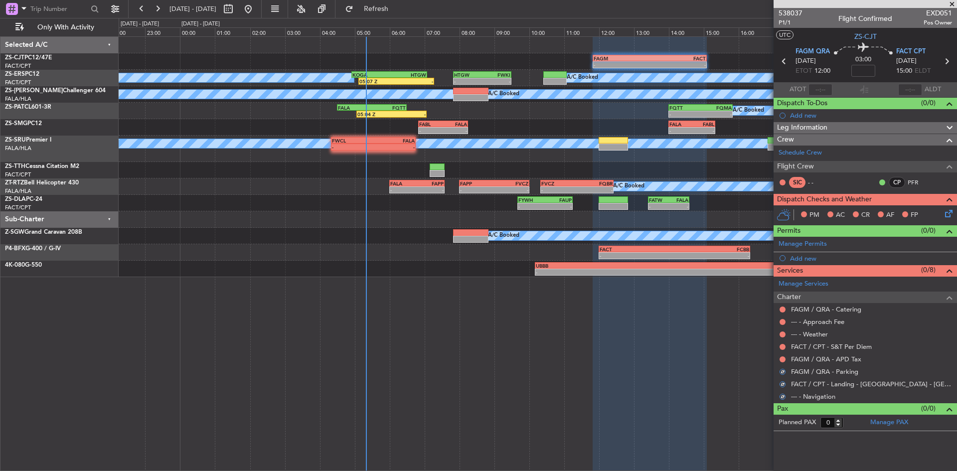
click at [781, 360] on button at bounding box center [782, 359] width 6 height 6
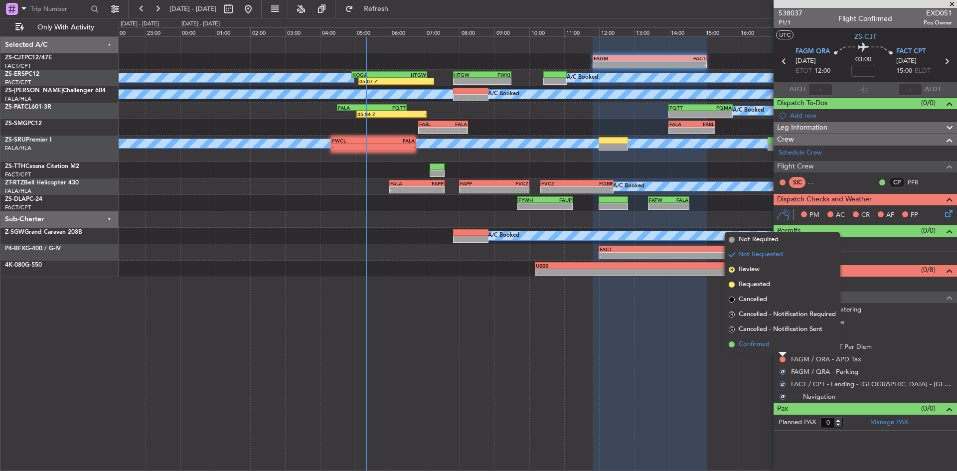
click at [780, 347] on li "Confirmed" at bounding box center [782, 344] width 115 height 15
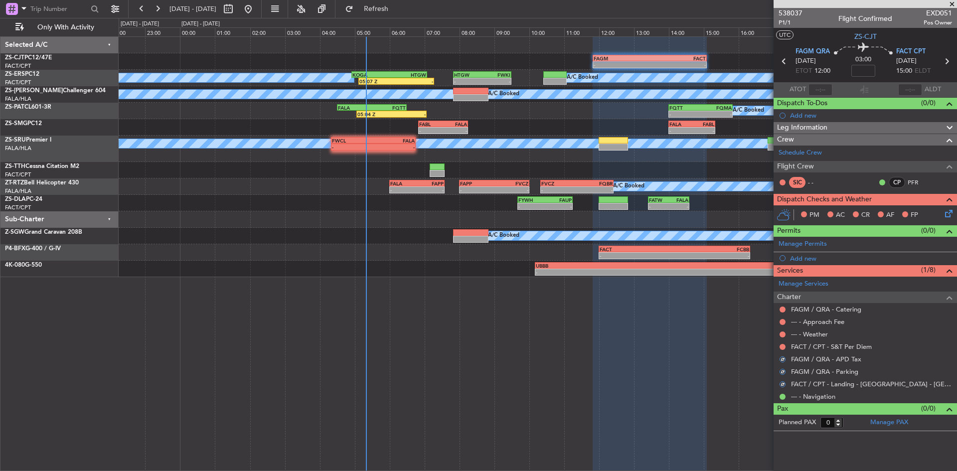
click at [780, 347] on button at bounding box center [782, 347] width 6 height 6
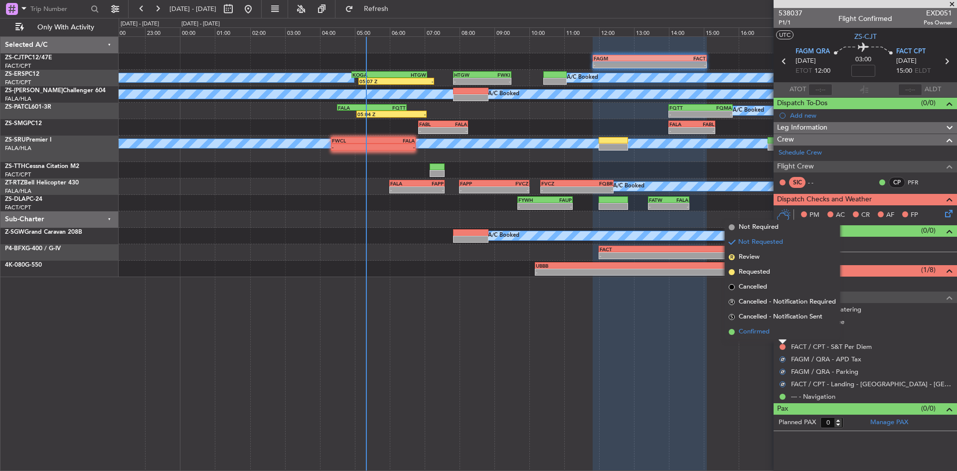
click at [780, 336] on li "Confirmed" at bounding box center [782, 331] width 115 height 15
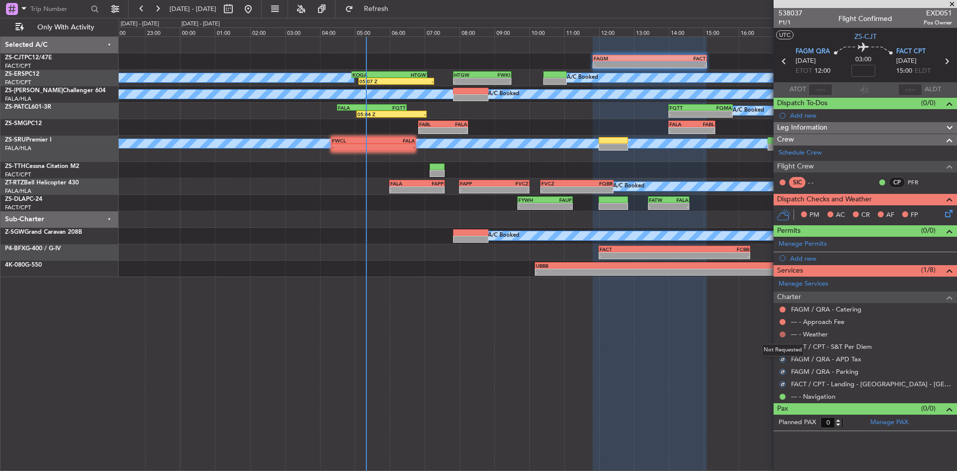
click at [780, 335] on button at bounding box center [782, 334] width 6 height 6
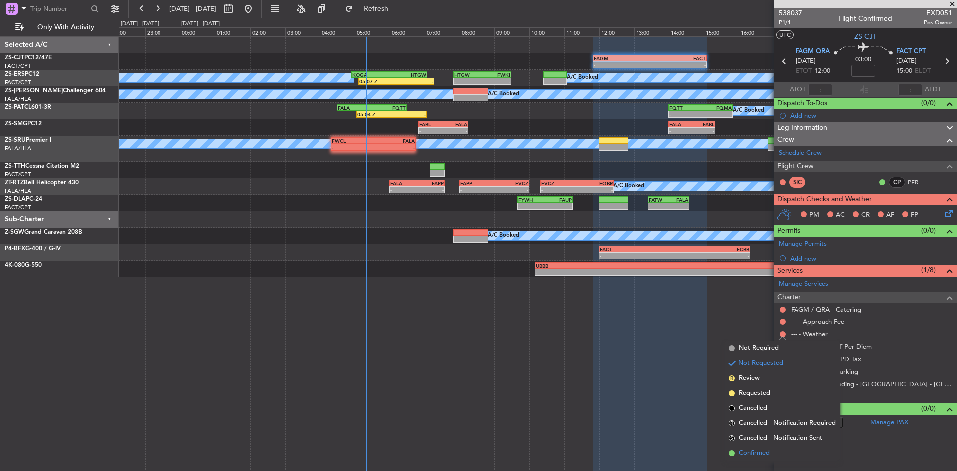
click at [779, 451] on li "Confirmed" at bounding box center [782, 453] width 115 height 15
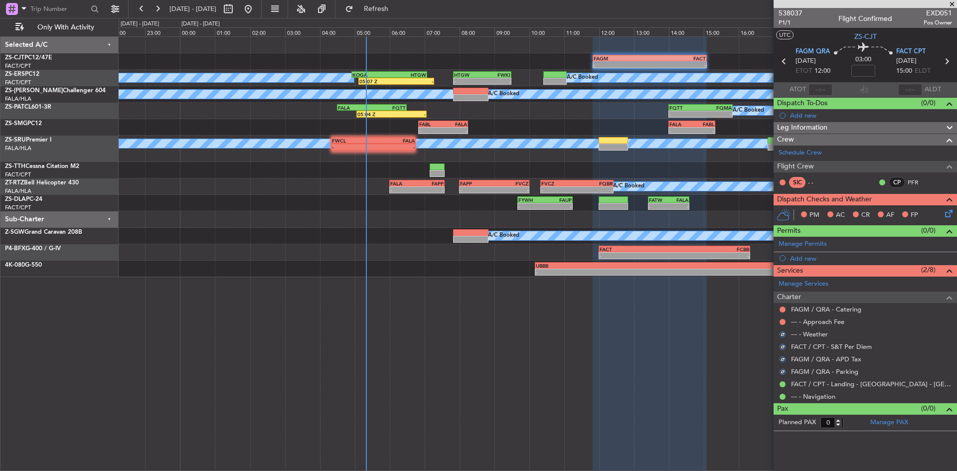
click at [783, 318] on nimbus-traffic-light at bounding box center [782, 322] width 8 height 8
click at [784, 319] on button at bounding box center [782, 322] width 6 height 6
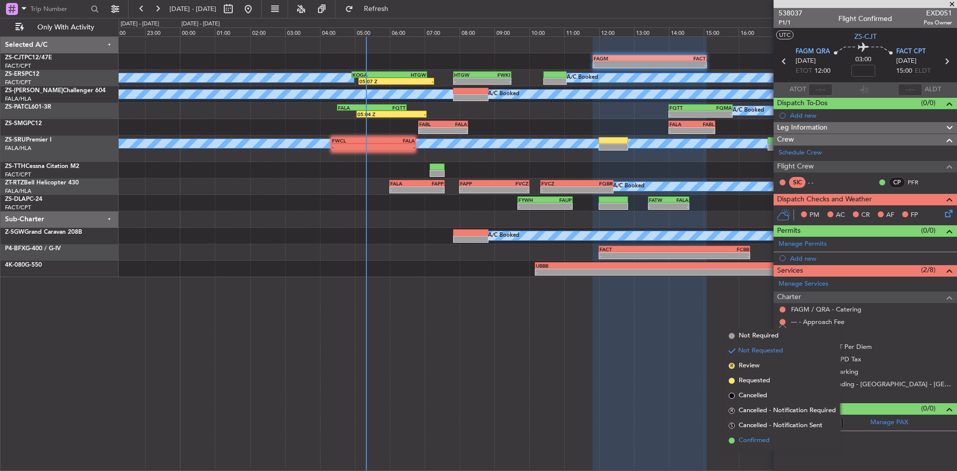
click at [756, 439] on span "Confirmed" at bounding box center [754, 441] width 31 height 10
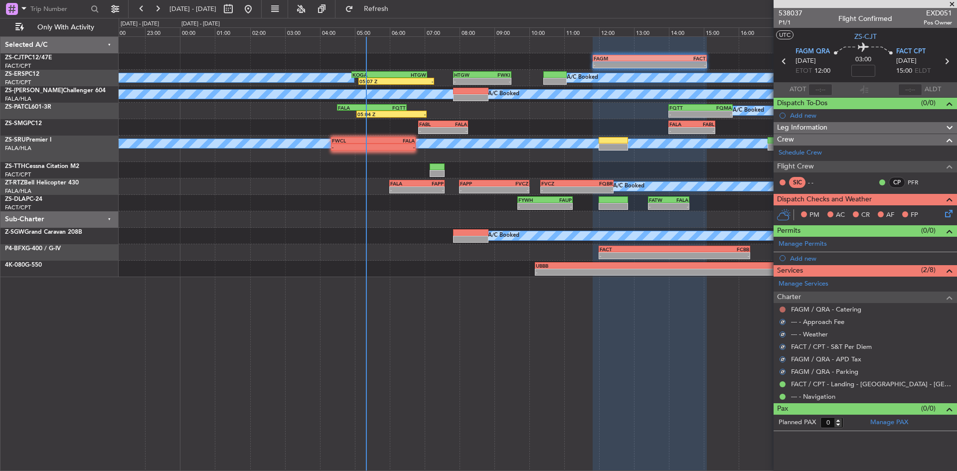
click at [781, 309] on button at bounding box center [782, 309] width 6 height 6
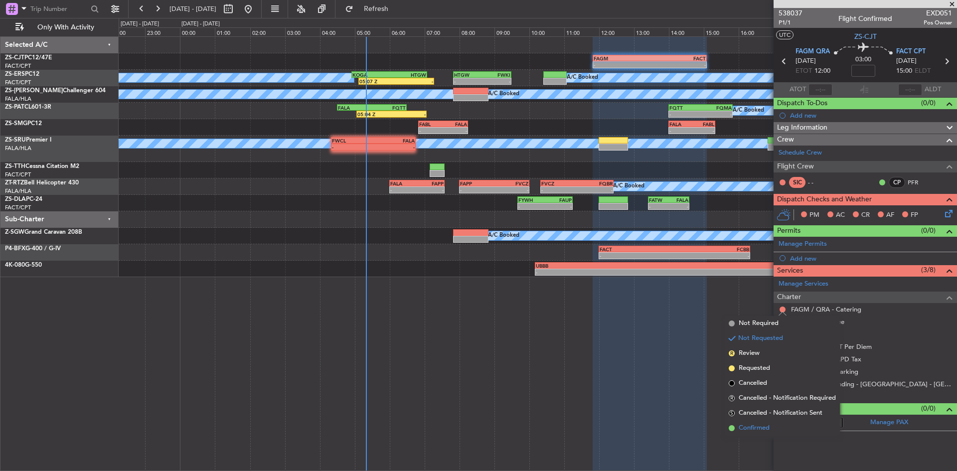
click at [754, 430] on span "Confirmed" at bounding box center [754, 428] width 31 height 10
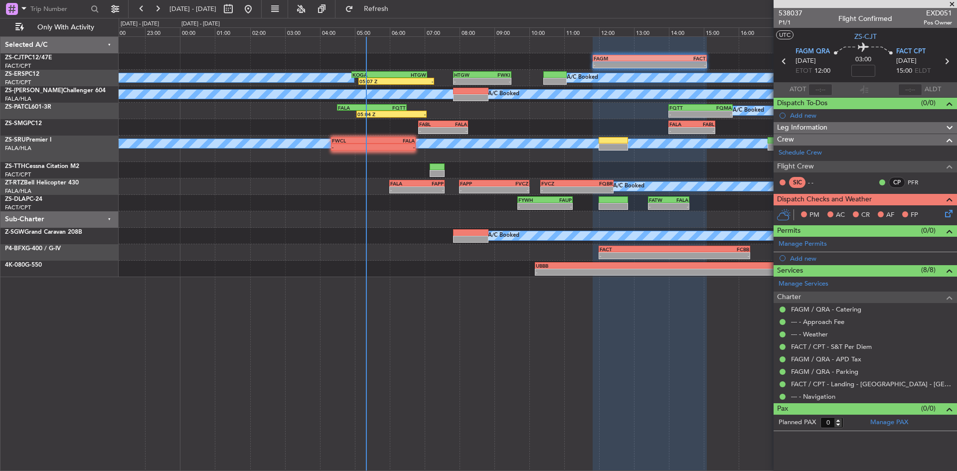
click at [951, 213] on icon at bounding box center [947, 212] width 8 height 8
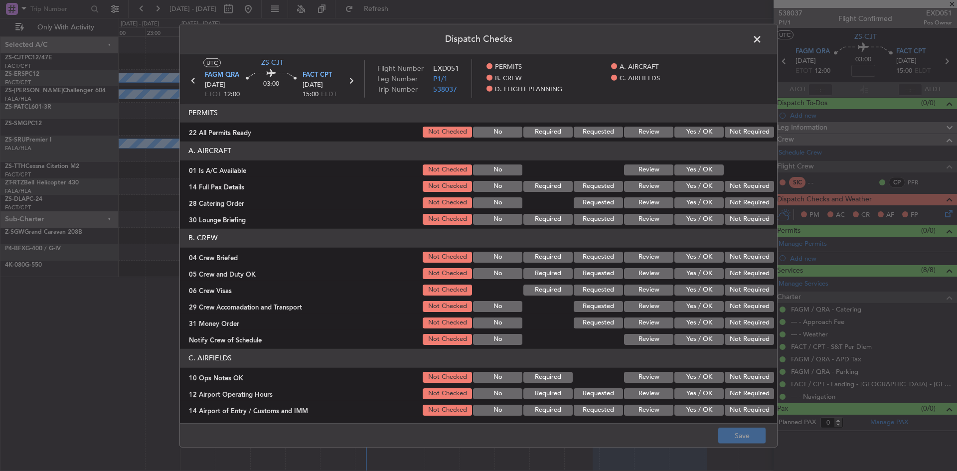
click at [703, 132] on button "Yes / OK" at bounding box center [698, 132] width 49 height 11
click at [708, 169] on button "Yes / OK" at bounding box center [698, 169] width 49 height 11
click at [737, 187] on button "Not Required" at bounding box center [749, 186] width 49 height 11
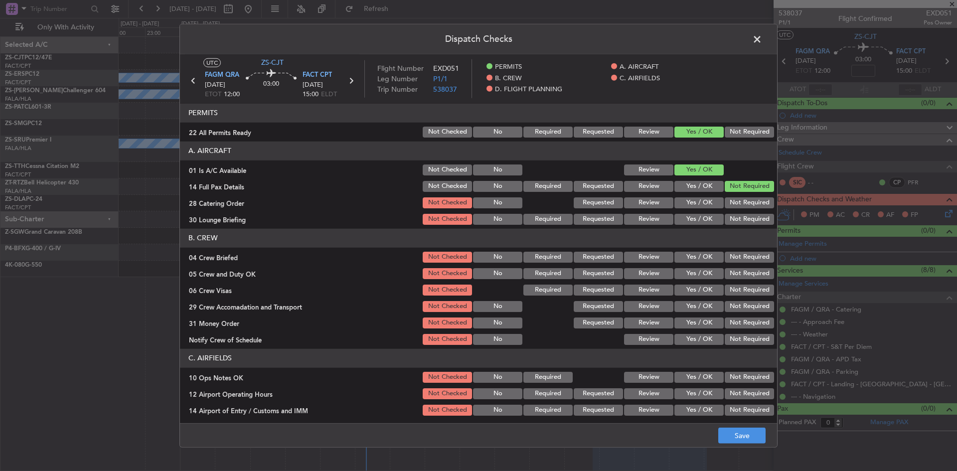
click at [734, 199] on button "Not Required" at bounding box center [749, 202] width 49 height 11
click at [727, 216] on button "Not Required" at bounding box center [749, 219] width 49 height 11
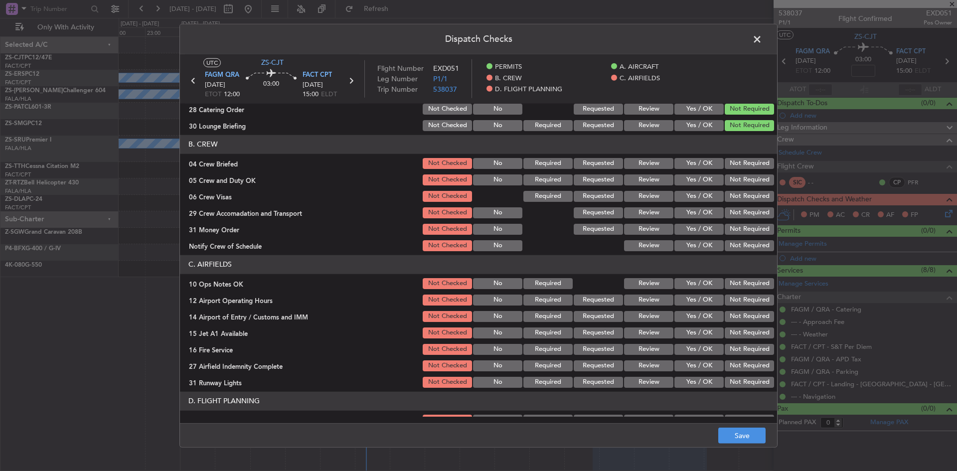
scroll to position [100, 0]
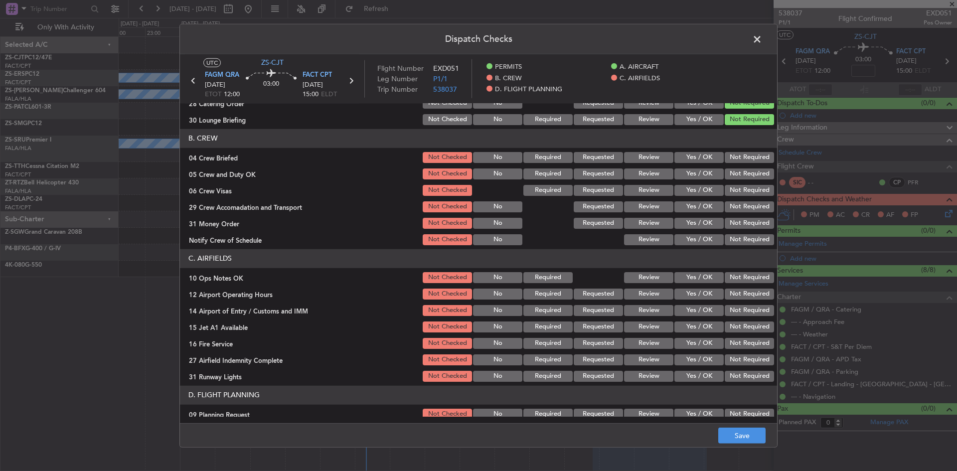
click at [691, 155] on button "Yes / OK" at bounding box center [698, 157] width 49 height 11
click at [695, 173] on button "Yes / OK" at bounding box center [698, 173] width 49 height 11
click at [642, 152] on button "Review" at bounding box center [648, 157] width 49 height 11
drag, startPoint x: 728, startPoint y: 188, endPoint x: 616, endPoint y: 191, distance: 111.7
click at [725, 191] on button "Not Required" at bounding box center [749, 190] width 49 height 11
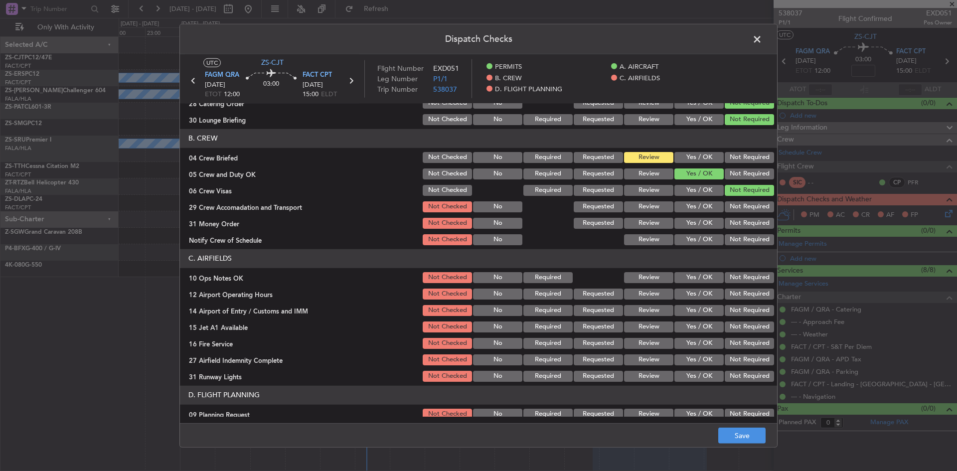
click at [731, 207] on button "Not Required" at bounding box center [749, 206] width 49 height 11
click at [649, 207] on button "Review" at bounding box center [648, 206] width 49 height 11
click at [725, 224] on button "Not Required" at bounding box center [749, 223] width 49 height 11
click at [745, 241] on button "Not Required" at bounding box center [749, 239] width 49 height 11
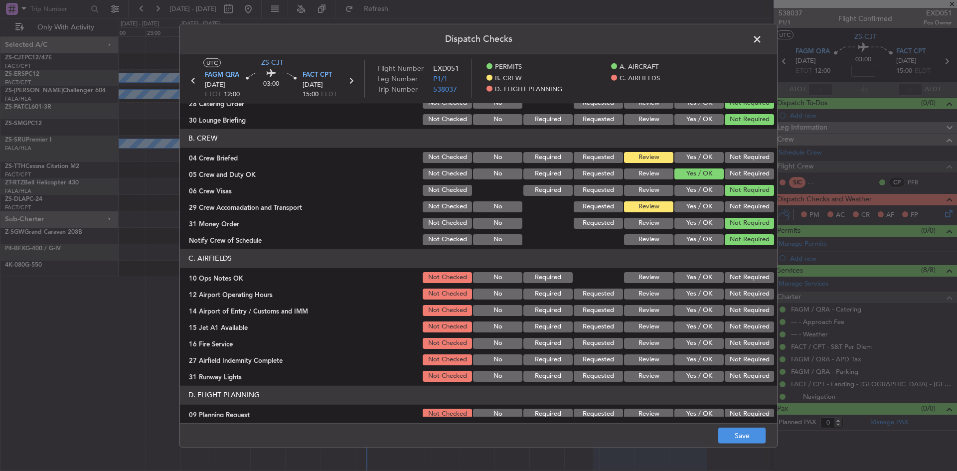
scroll to position [123, 0]
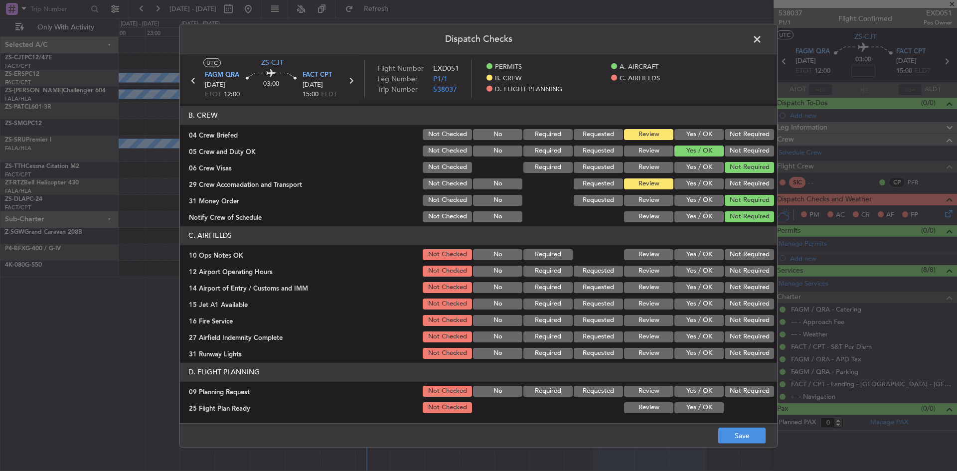
click at [658, 213] on button "Review" at bounding box center [648, 216] width 49 height 11
click at [707, 137] on button "Yes / OK" at bounding box center [698, 134] width 49 height 11
click at [694, 256] on button "Yes / OK" at bounding box center [698, 254] width 49 height 11
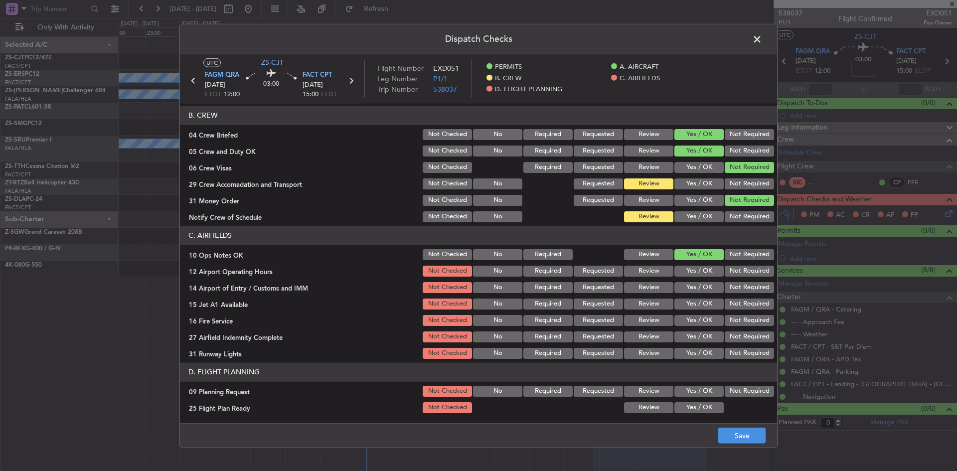
click at [695, 268] on button "Yes / OK" at bounding box center [698, 271] width 49 height 11
click at [727, 289] on button "Not Required" at bounding box center [749, 287] width 49 height 11
click at [700, 302] on button "Yes / OK" at bounding box center [698, 304] width 49 height 11
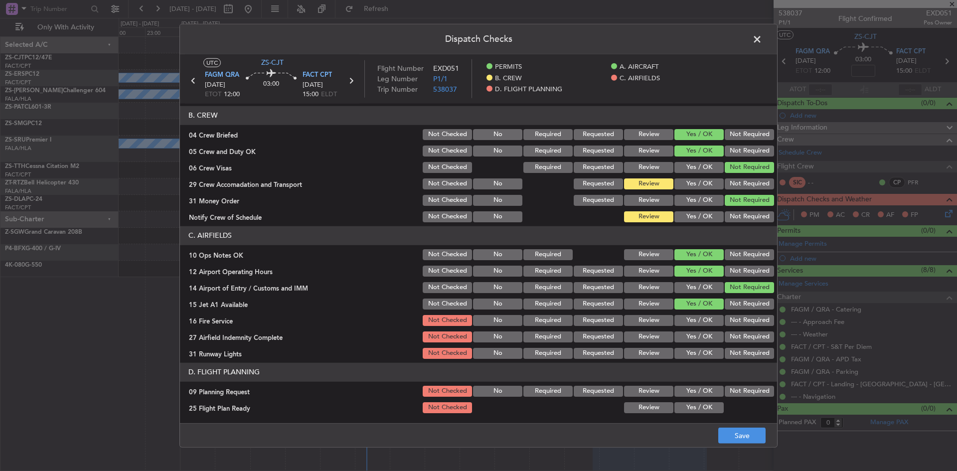
click at [690, 323] on button "Yes / OK" at bounding box center [698, 320] width 49 height 11
click at [689, 338] on button "Yes / OK" at bounding box center [698, 336] width 49 height 11
click at [685, 357] on button "Yes / OK" at bounding box center [698, 353] width 49 height 11
click at [628, 396] on div "Review" at bounding box center [647, 391] width 50 height 14
click at [633, 392] on button "Review" at bounding box center [648, 391] width 49 height 11
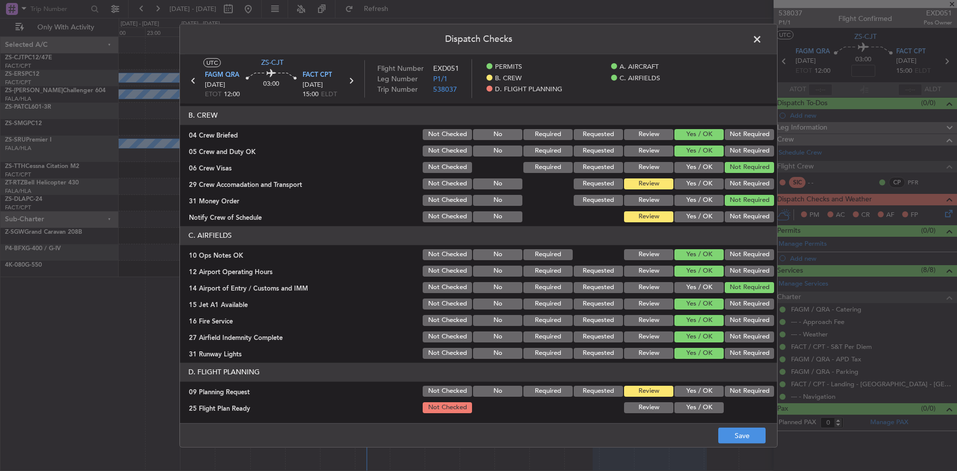
click at [636, 409] on button "Review" at bounding box center [648, 407] width 49 height 11
click at [739, 431] on button "Save" at bounding box center [741, 436] width 47 height 16
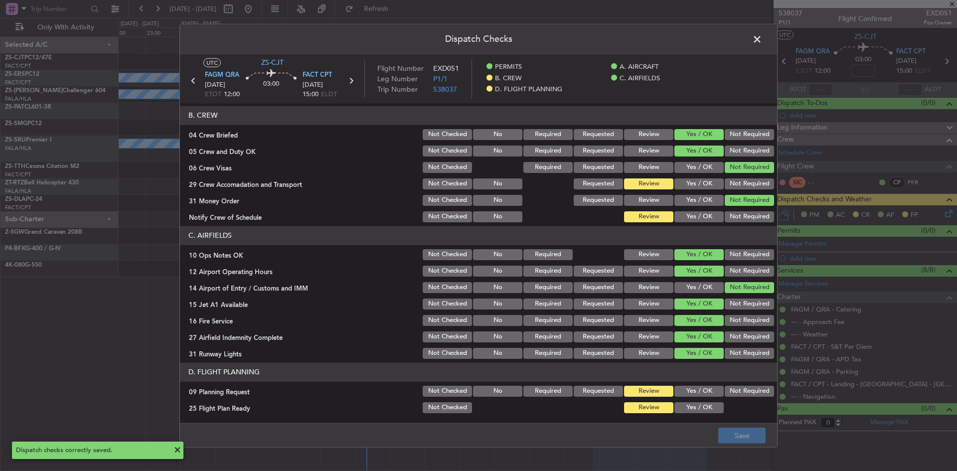
click at [762, 42] on span at bounding box center [762, 41] width 0 height 20
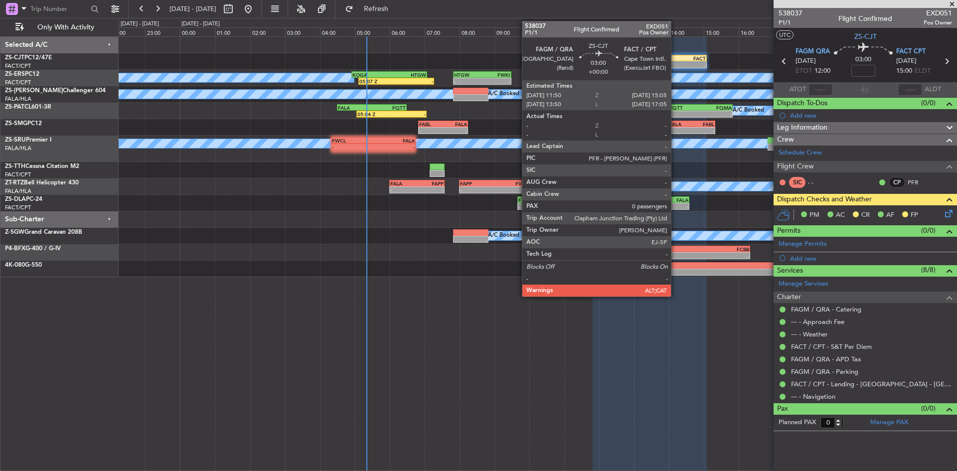
click at [675, 60] on div "FACT" at bounding box center [678, 58] width 56 height 6
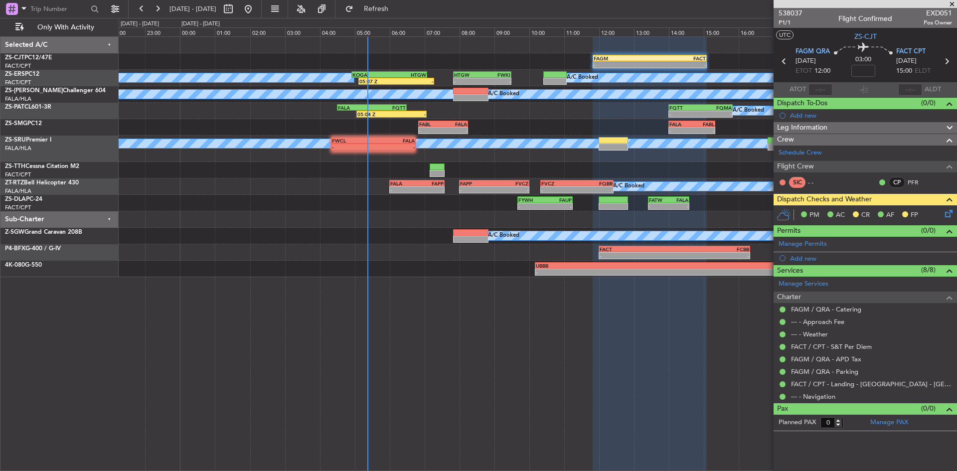
click at [951, 216] on icon at bounding box center [947, 212] width 8 height 8
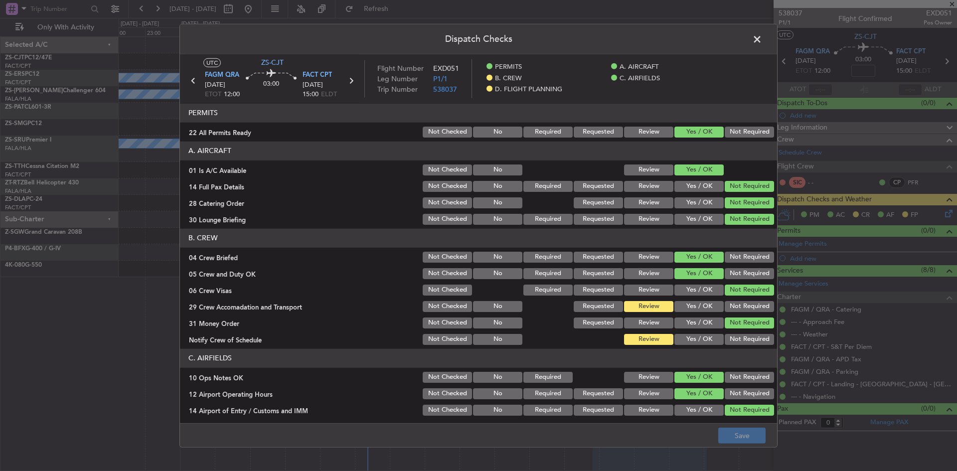
click at [698, 305] on button "Yes / OK" at bounding box center [698, 306] width 49 height 11
click at [641, 304] on button "Review" at bounding box center [648, 306] width 49 height 11
drag, startPoint x: 681, startPoint y: 306, endPoint x: 691, endPoint y: 322, distance: 18.5
click at [683, 306] on button "Yes / OK" at bounding box center [698, 306] width 49 height 11
click at [686, 341] on button "Yes / OK" at bounding box center [698, 339] width 49 height 11
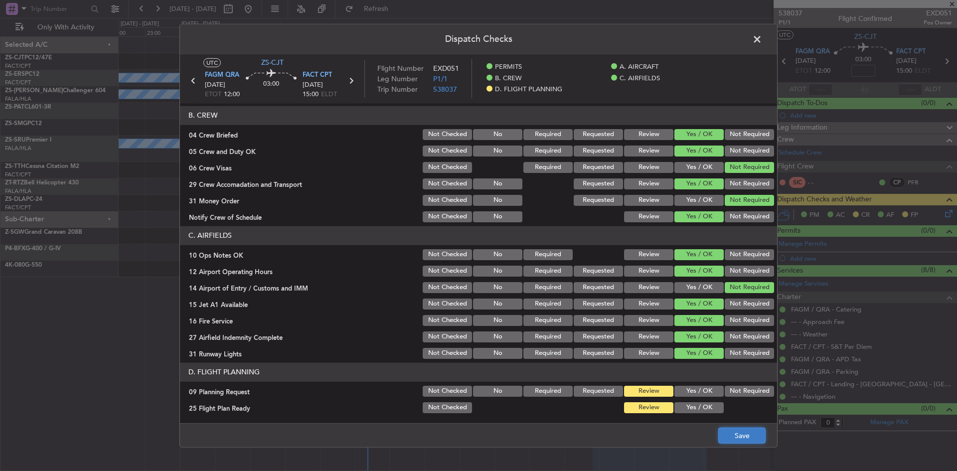
click at [738, 435] on button "Save" at bounding box center [741, 436] width 47 height 16
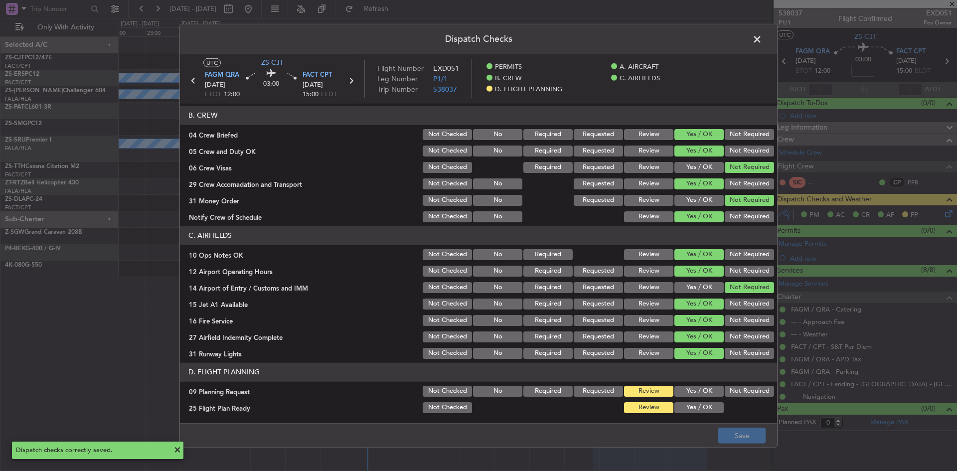
click at [762, 37] on span at bounding box center [762, 41] width 0 height 20
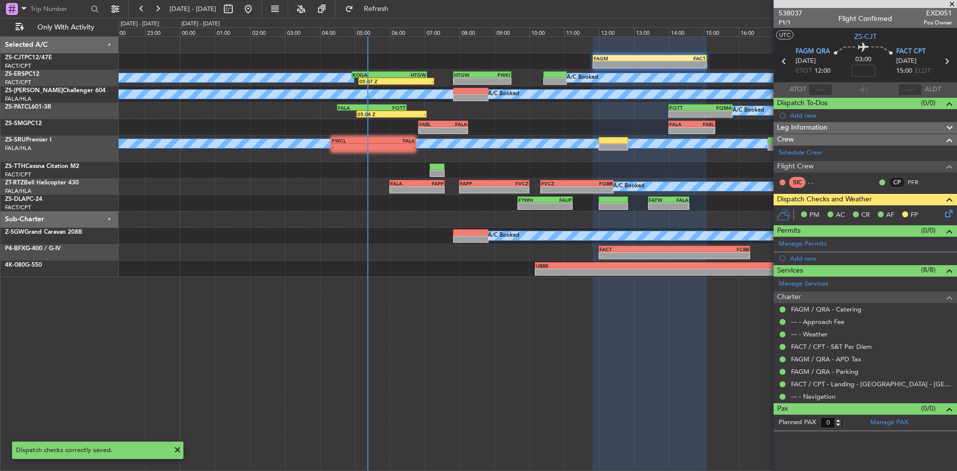
click at [952, 1] on span at bounding box center [952, 4] width 10 height 9
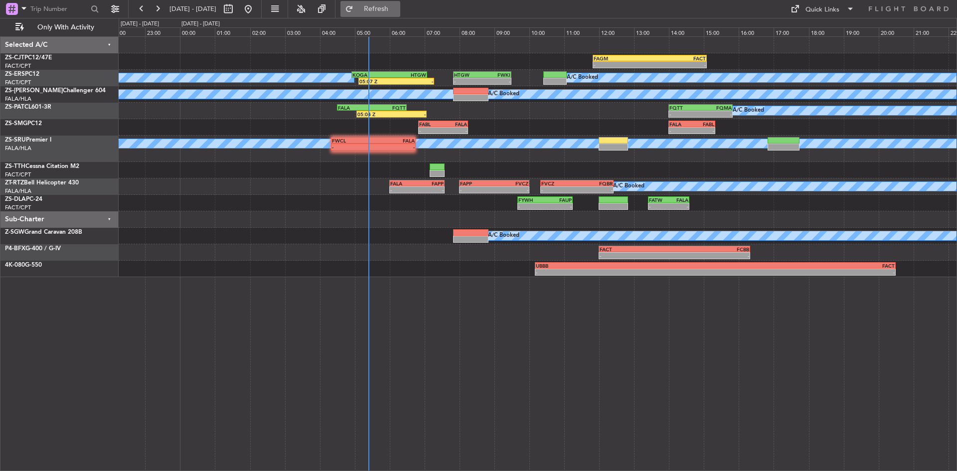
click at [397, 12] on span "Refresh" at bounding box center [376, 8] width 42 height 7
click at [72, 8] on input "text" at bounding box center [58, 8] width 57 height 15
type input "534200"
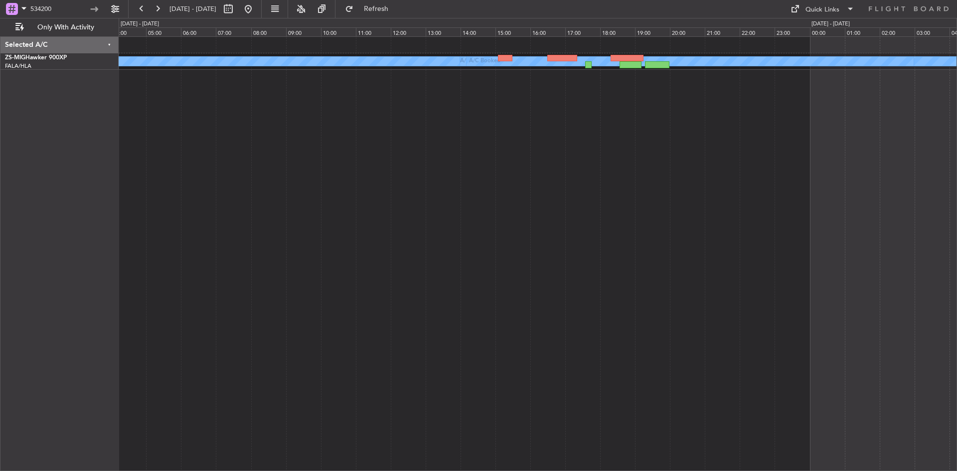
click at [567, 88] on div "A/C Booked A/C Booked A/C Booked A/C Booked" at bounding box center [538, 253] width 838 height 435
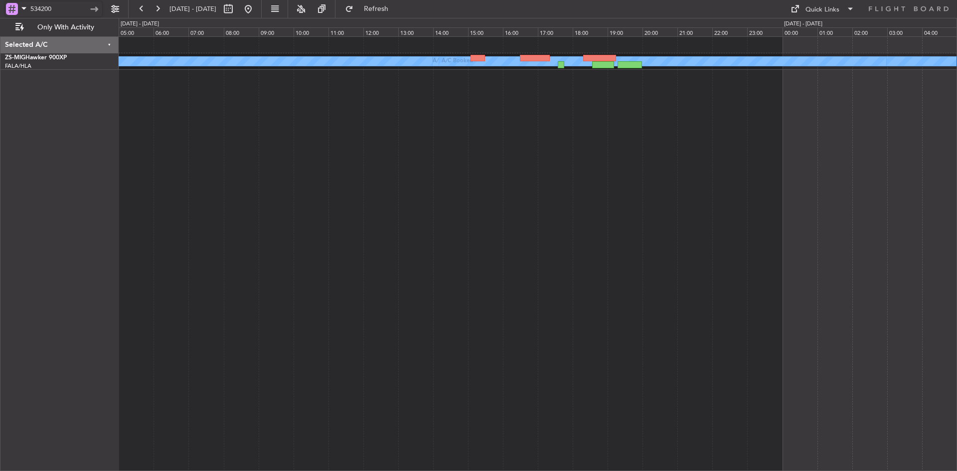
drag, startPoint x: 56, startPoint y: 12, endPoint x: -4, endPoint y: 19, distance: 60.7
click at [0, 19] on html "534200 [DATE] - [DATE] Refresh Quick Links Only With Activity A/C Booked A/C Bo…" at bounding box center [478, 235] width 957 height 471
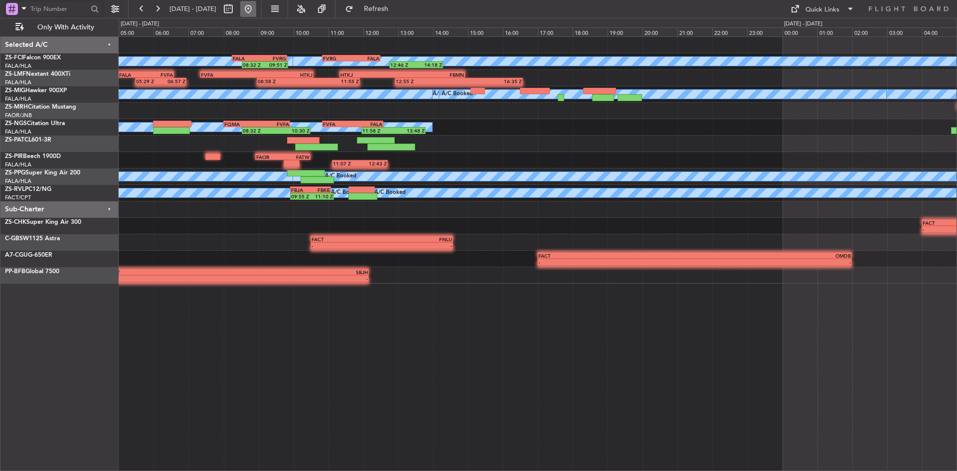
click at [256, 4] on button at bounding box center [248, 9] width 16 height 16
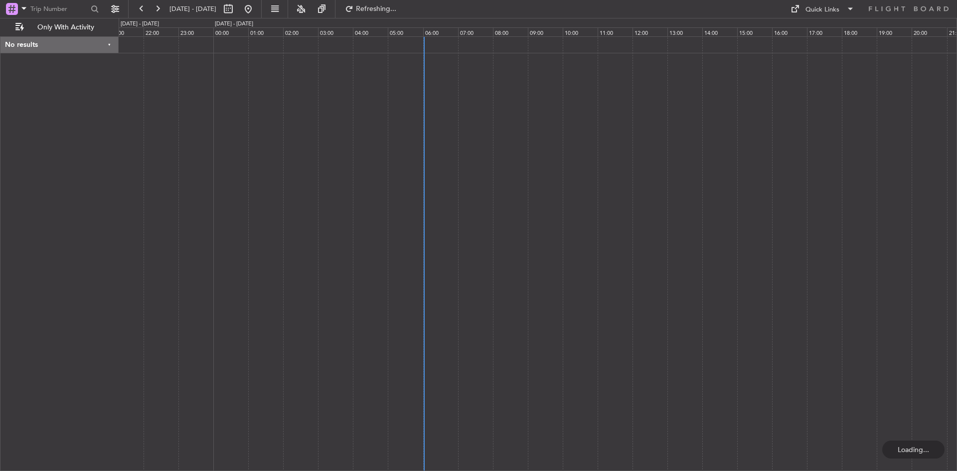
click at [466, 144] on div at bounding box center [538, 253] width 838 height 435
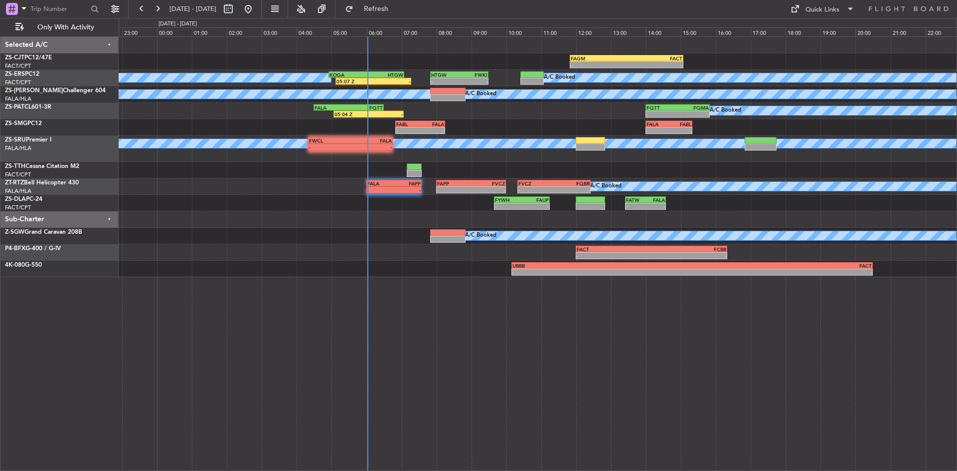
click at [331, 267] on div "- - FAGM 11:50 Z FACT 15:05 Z A/C Booked A/C Booked A/C Booked A/C Booked 05:07…" at bounding box center [538, 157] width 838 height 240
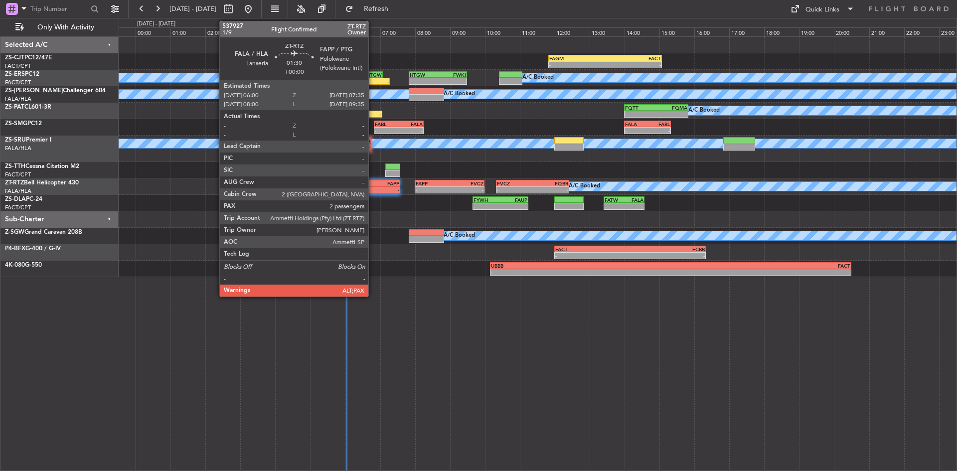
click at [373, 184] on div "FAPP" at bounding box center [385, 183] width 27 height 6
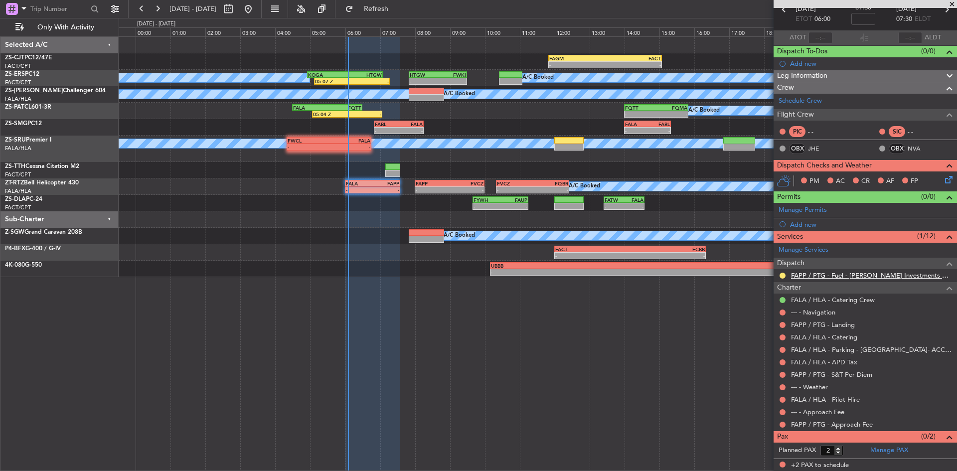
scroll to position [52, 0]
click at [952, 4] on span at bounding box center [952, 4] width 10 height 9
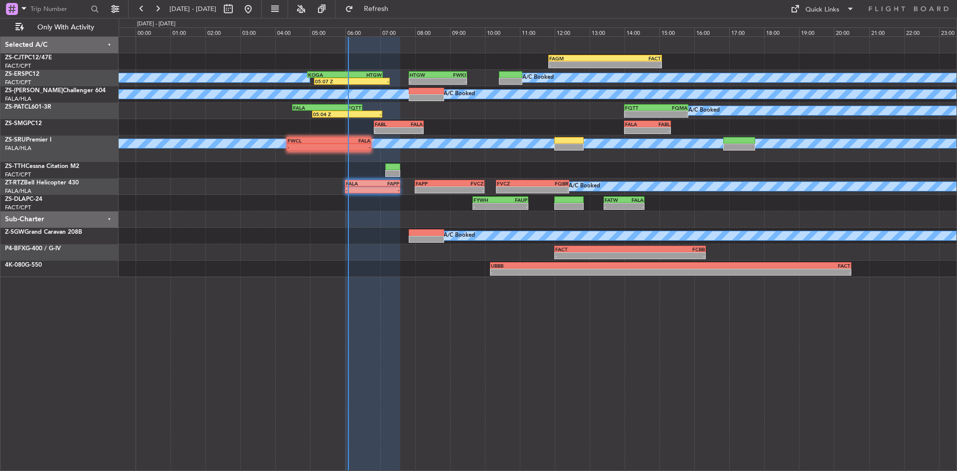
type input "0"
